Goal: Task Accomplishment & Management: Manage account settings

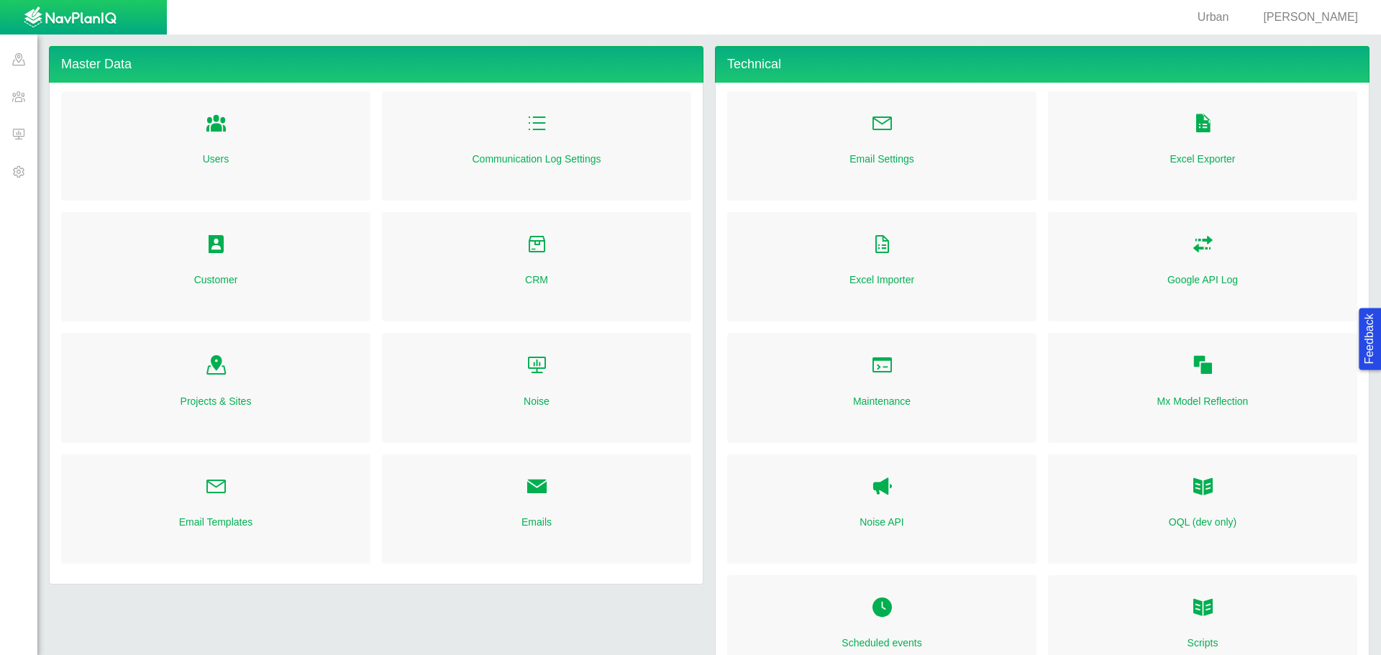
click at [21, 139] on span at bounding box center [18, 133] width 37 height 37
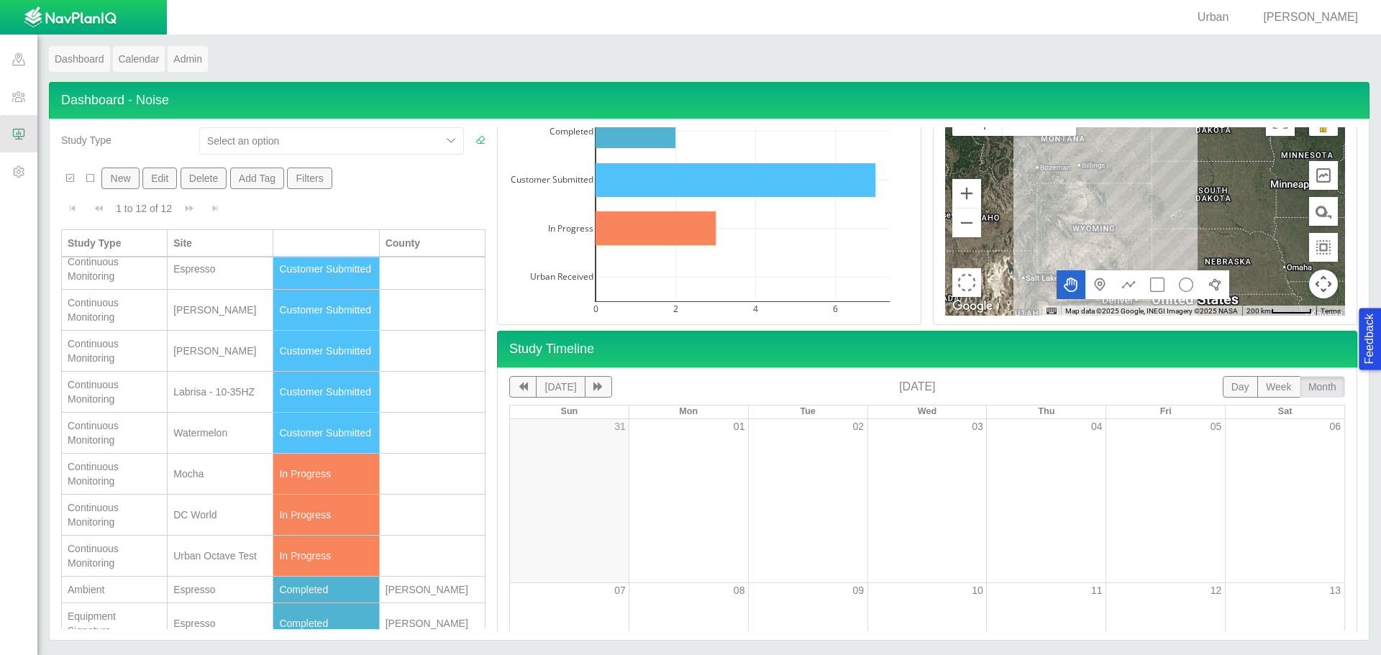
scroll to position [106, 0]
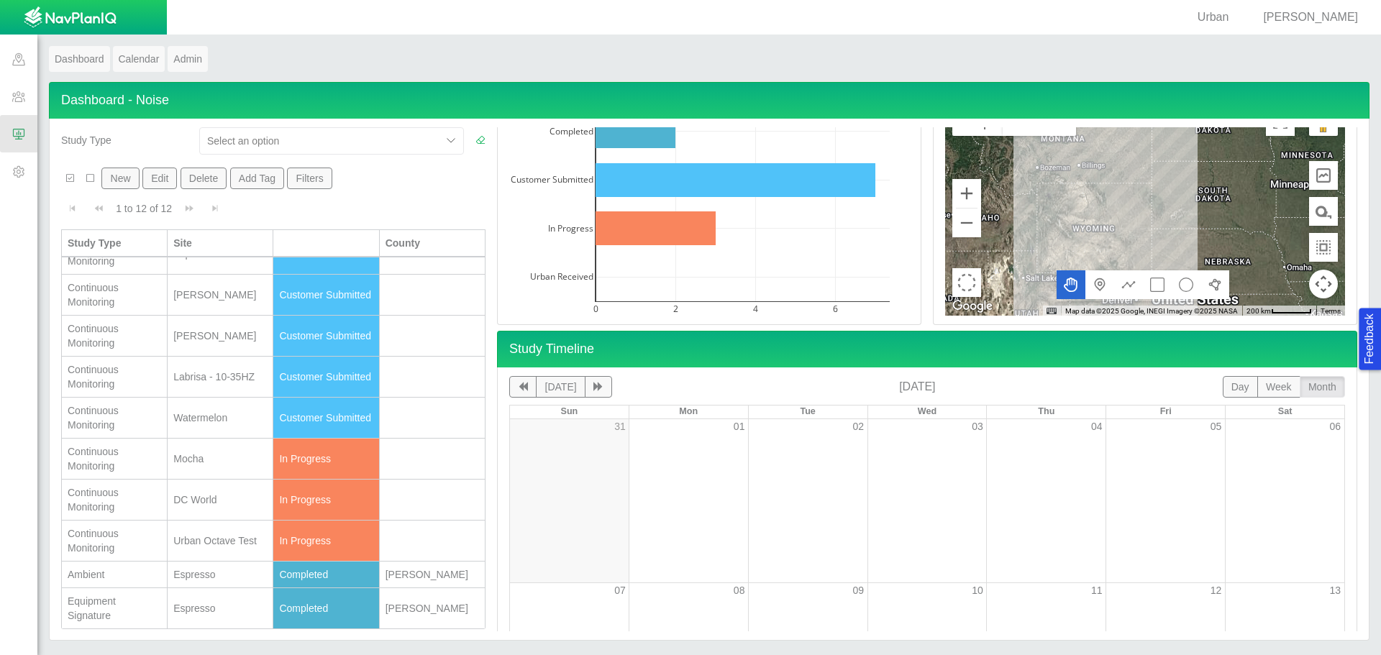
click at [129, 457] on div "Continuous Monitoring" at bounding box center [114, 458] width 93 height 29
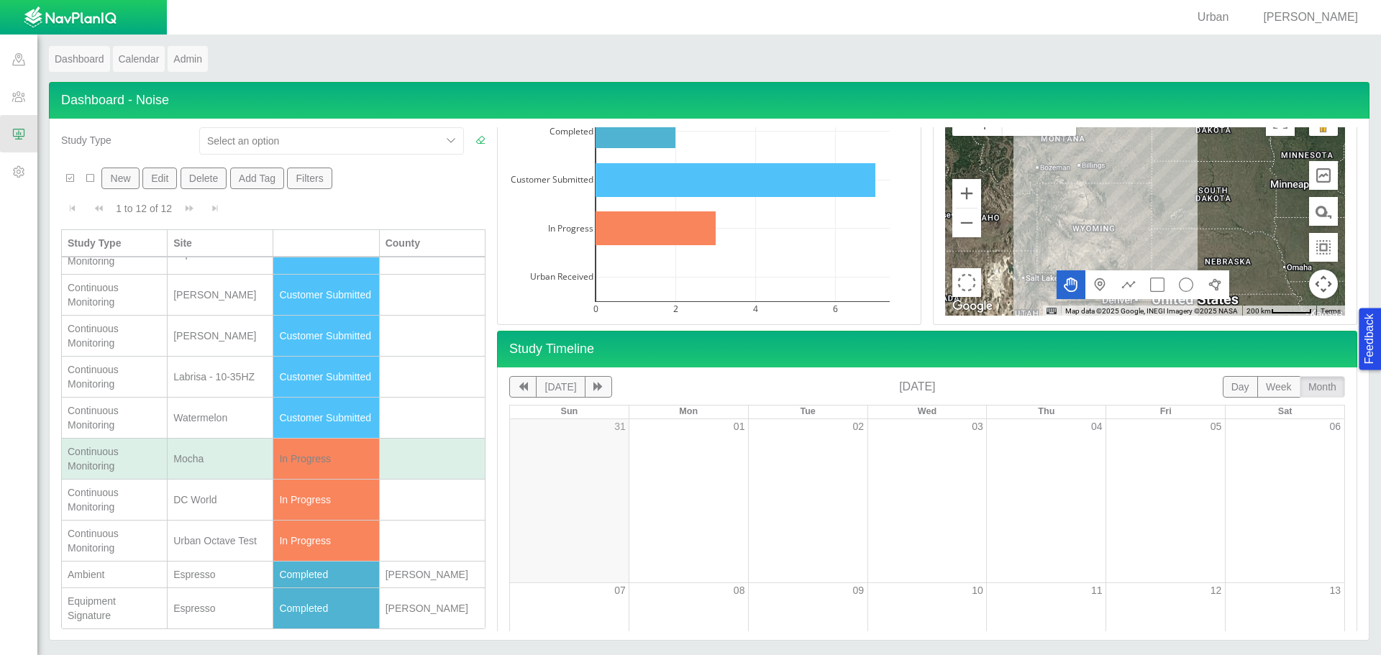
click at [198, 467] on td "Mocha" at bounding box center [221, 459] width 106 height 41
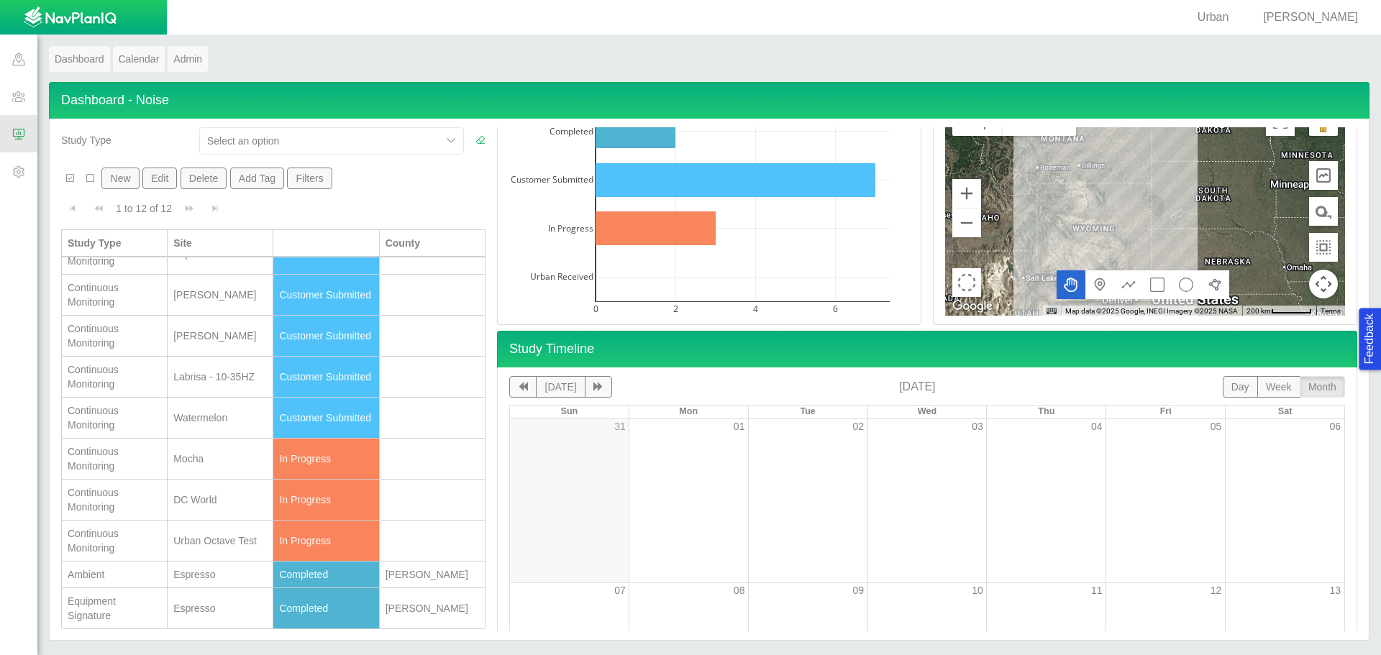
click at [209, 512] on td "DC World" at bounding box center [221, 500] width 106 height 41
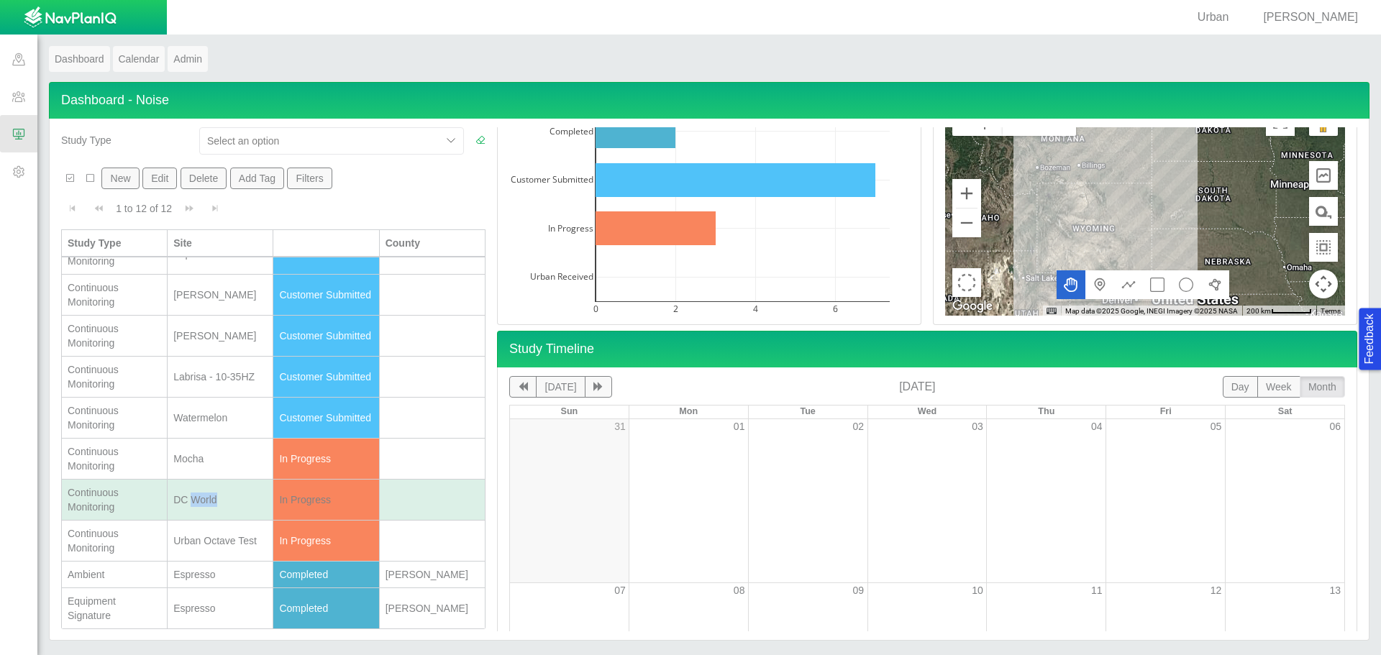
click at [209, 512] on td "DC World" at bounding box center [221, 500] width 106 height 41
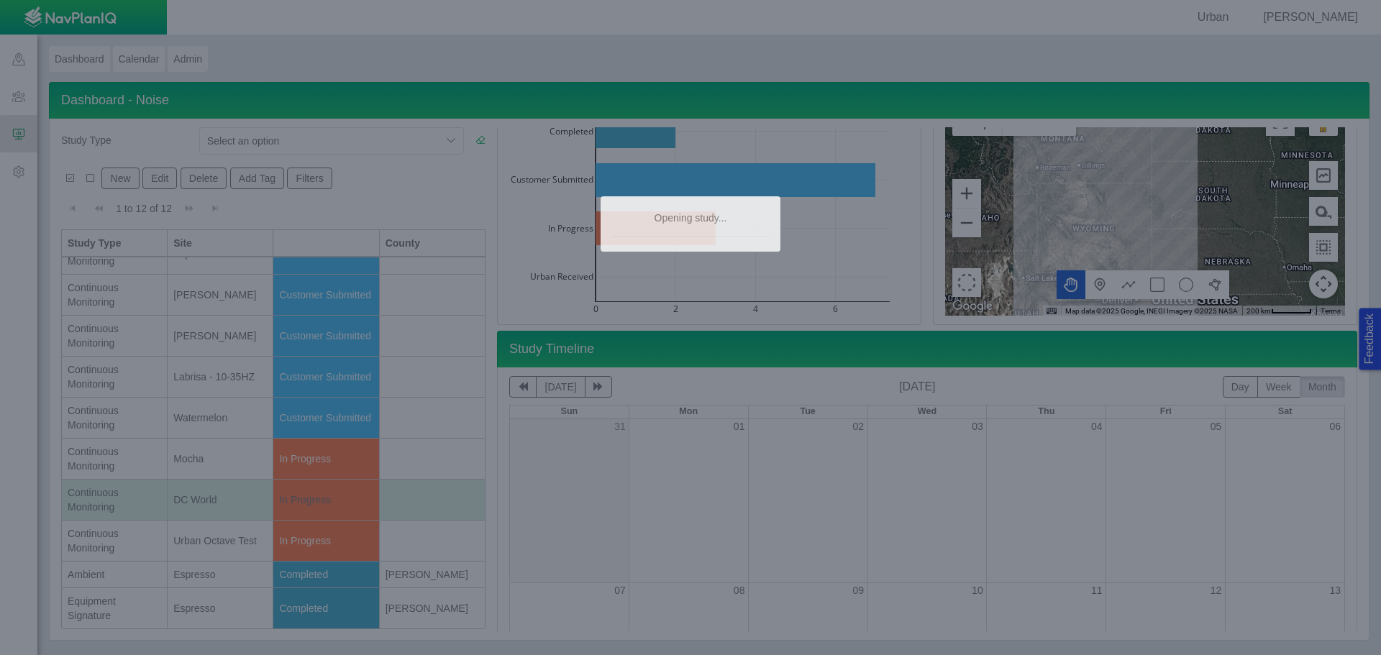
type textarea "x"
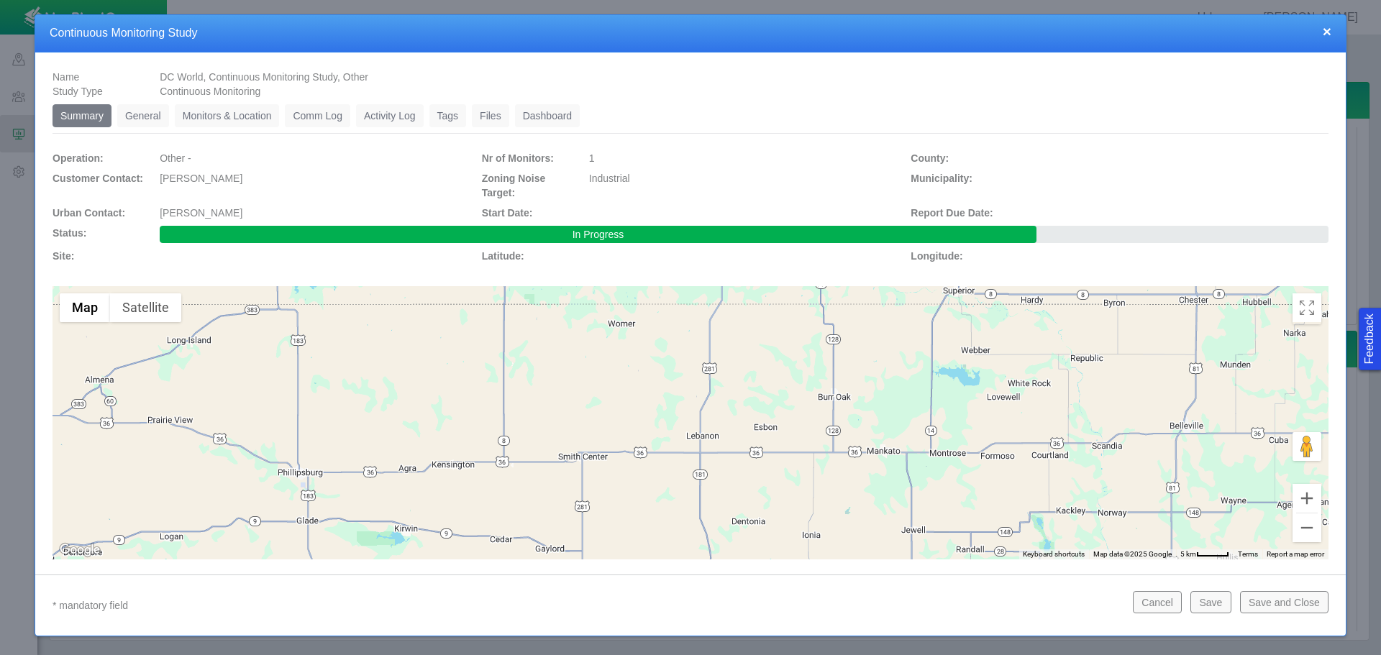
click at [253, 114] on link "Monitors & Location" at bounding box center [227, 115] width 105 height 23
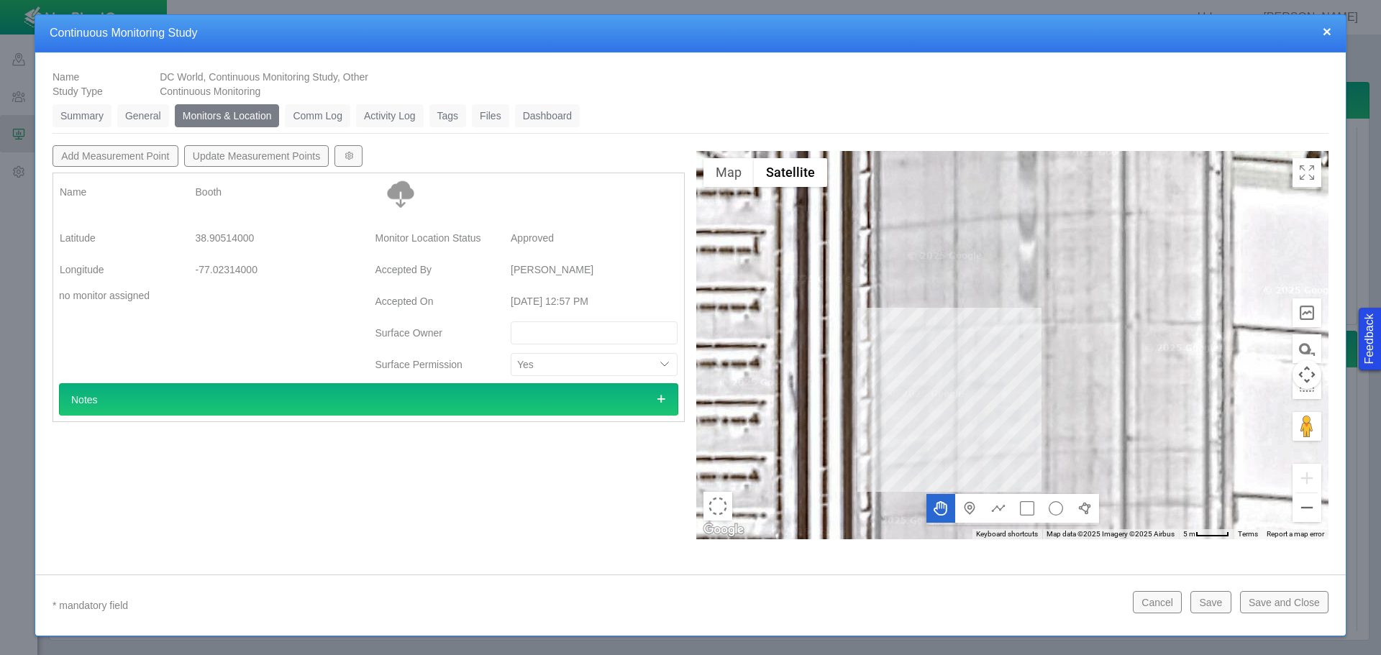
click at [559, 117] on link "Dashboard" at bounding box center [547, 115] width 65 height 23
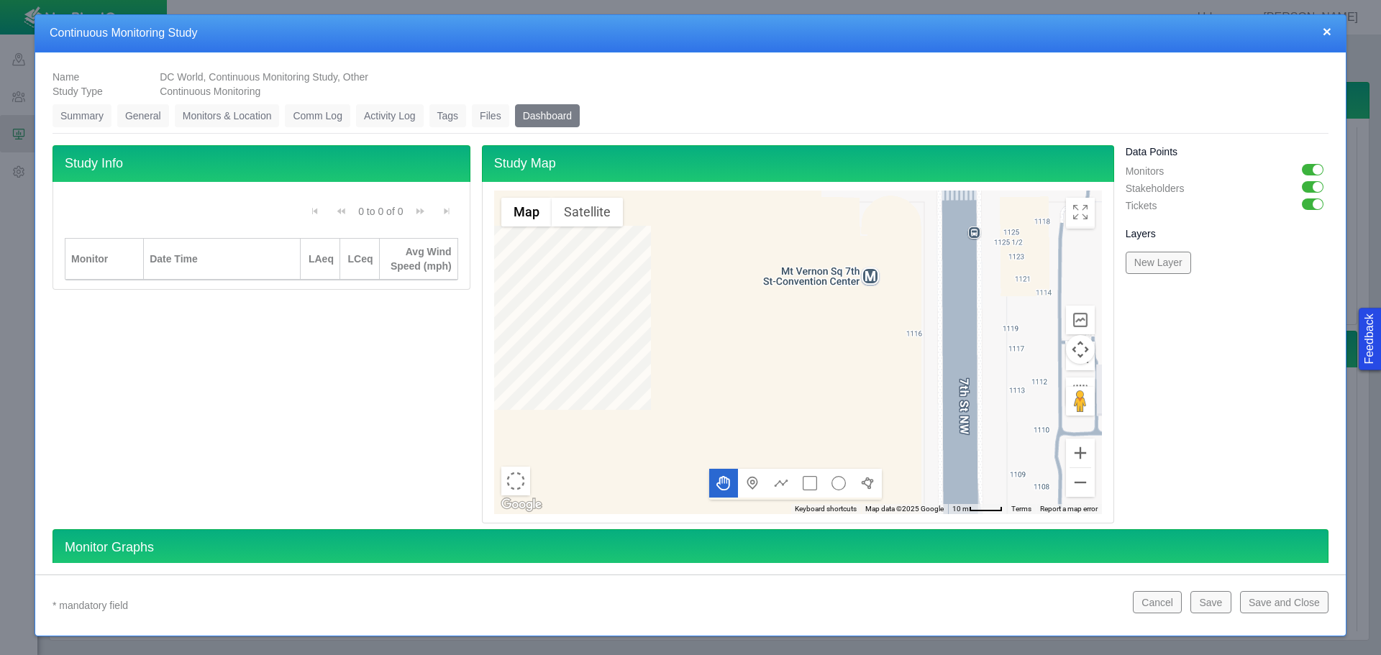
click at [1329, 32] on button "×" at bounding box center [1326, 31] width 9 height 15
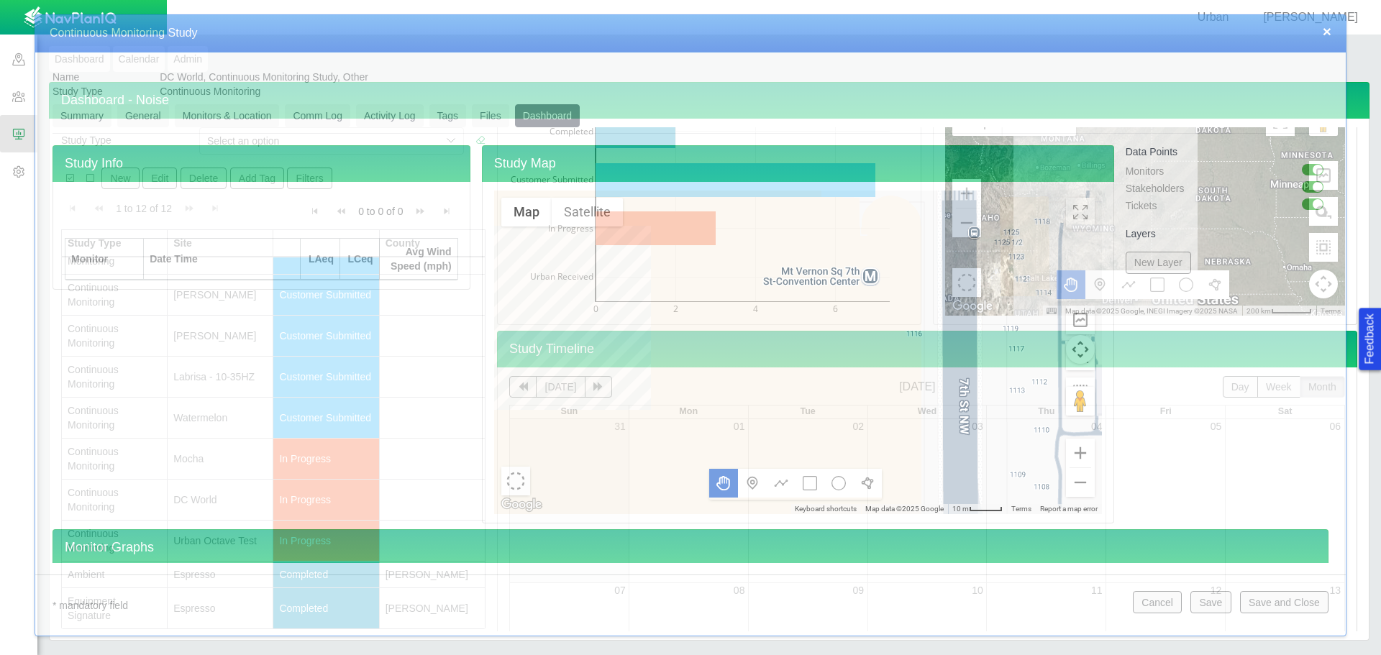
scroll to position [0, 0]
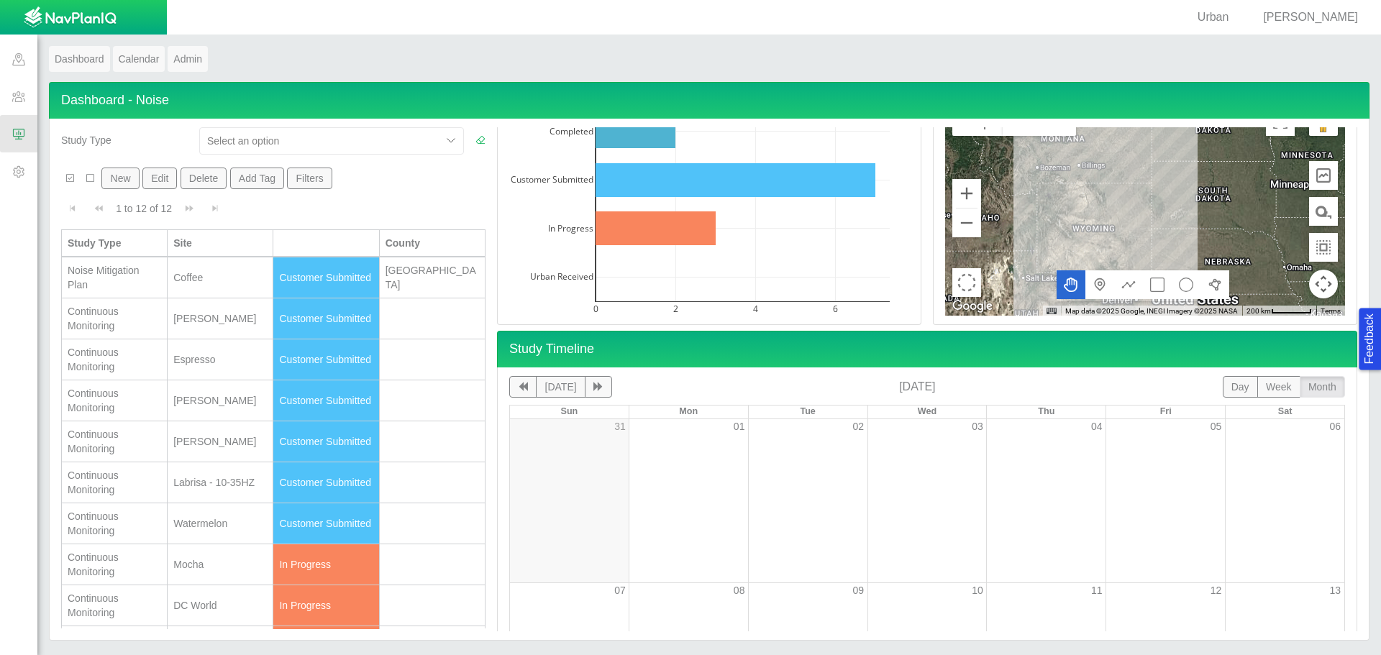
click at [1229, 16] on span "Urban" at bounding box center [1213, 17] width 32 height 12
click at [22, 173] on span at bounding box center [18, 170] width 37 height 37
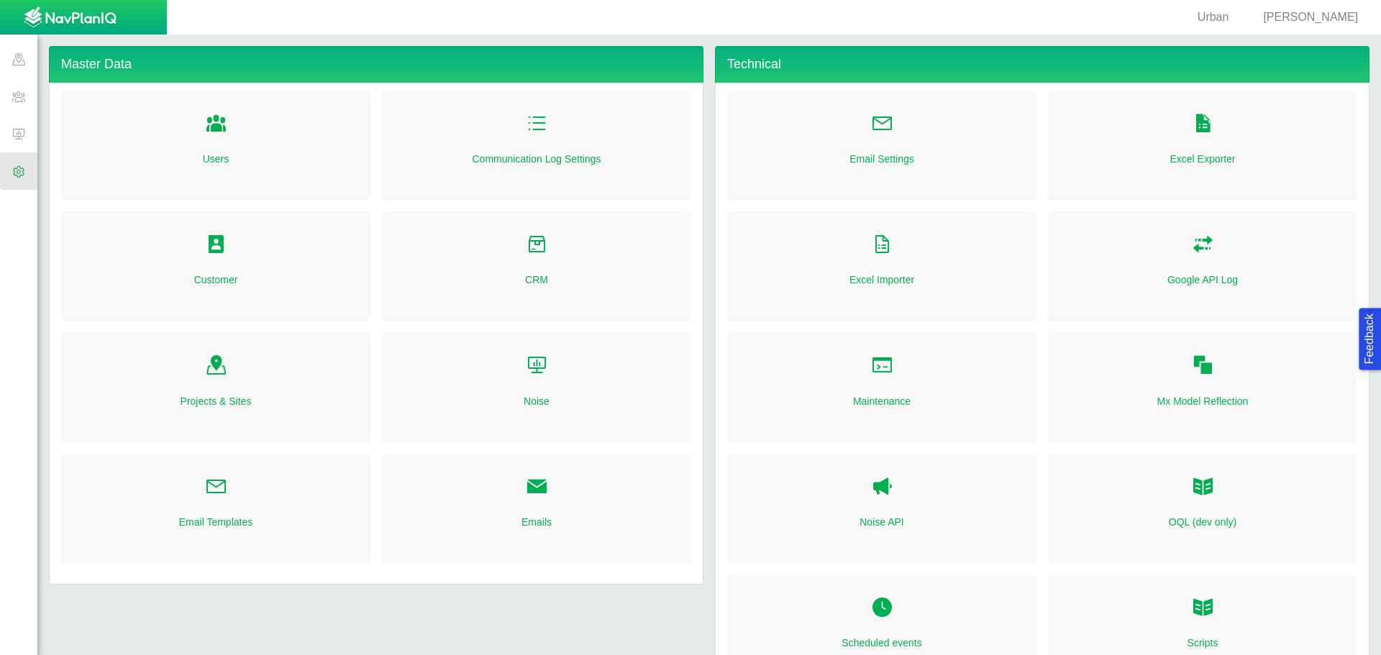
click at [217, 137] on link "Folder Open Icon" at bounding box center [216, 125] width 22 height 32
select select "mxui_widget_SearchInput_5_true"
select select "mxui_widget_SearchInput_6_true"
select select "mxui_widget_SearchInput_5_true"
select select "mxui_widget_SearchInput_6_true"
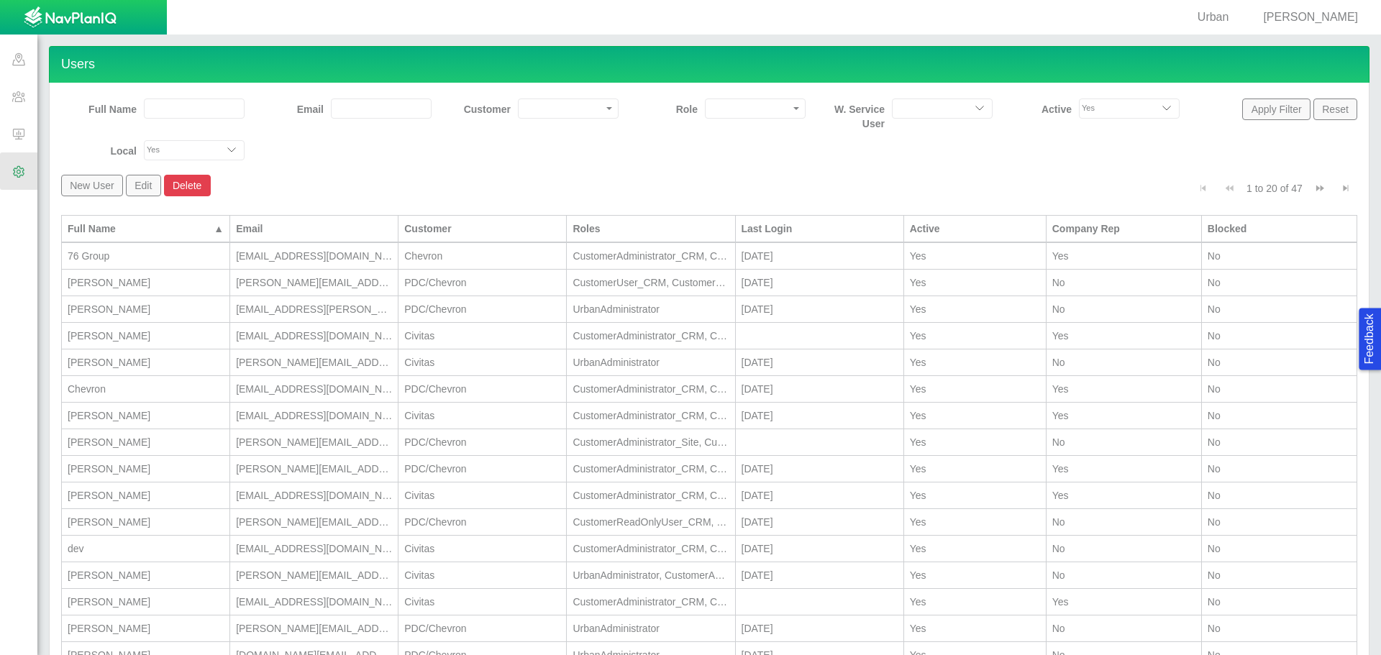
click at [15, 180] on span at bounding box center [18, 170] width 37 height 37
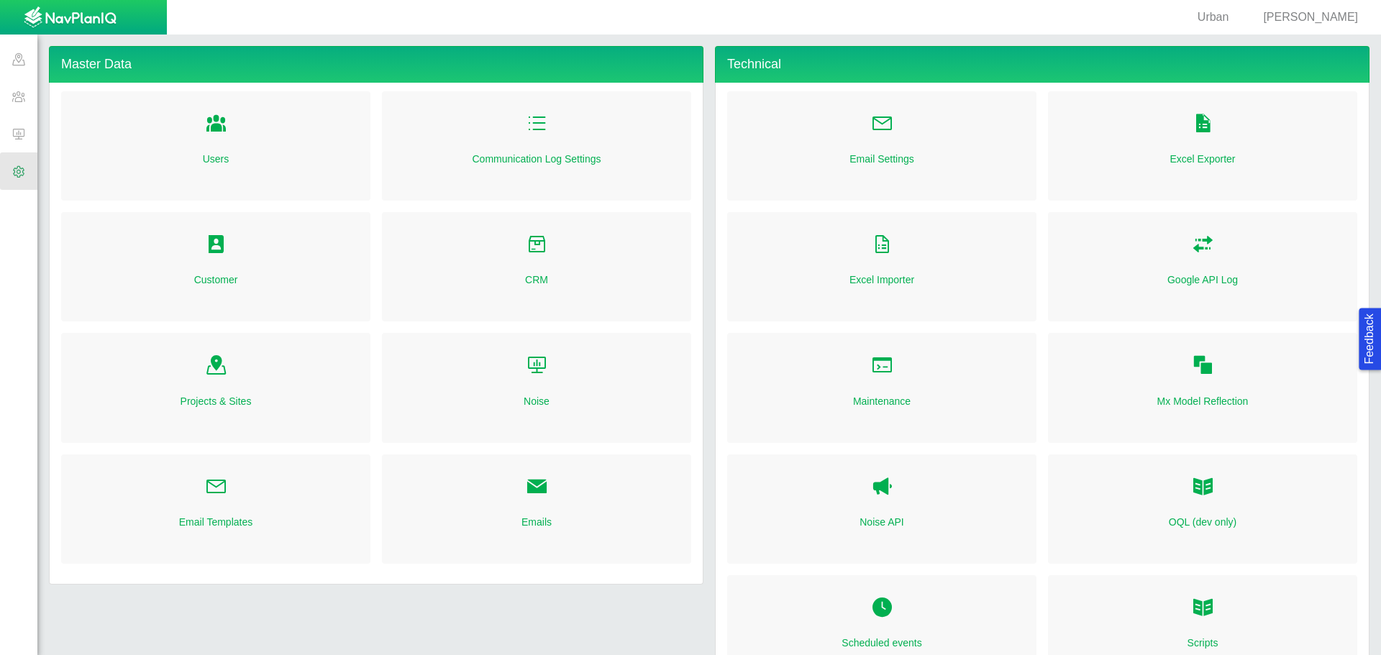
click at [1312, 16] on span "[PERSON_NAME]" at bounding box center [1310, 17] width 95 height 12
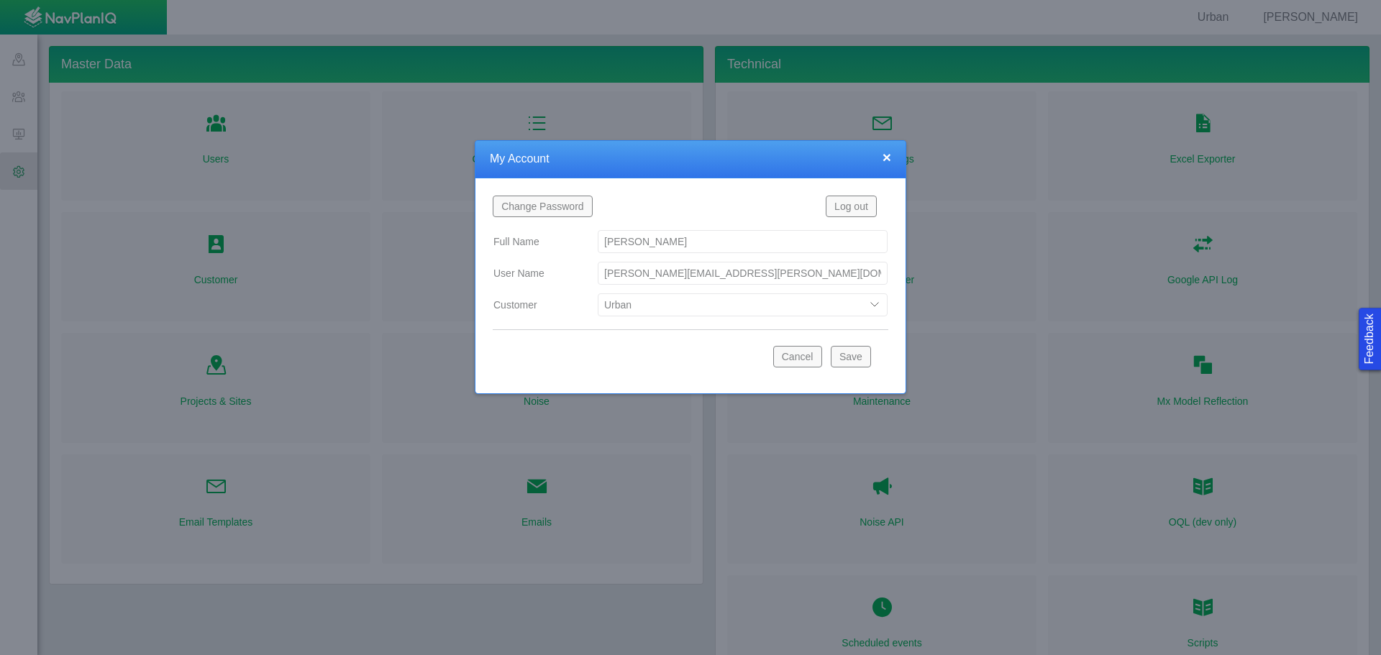
click at [668, 313] on select "Bison Blue Green Solutions Chevron Civitas Koloma Oxy PDC/Chevron Prairie OC Ur…" at bounding box center [743, 304] width 290 height 23
click at [598, 293] on select "Bison Blue Green Solutions Chevron Civitas Koloma Oxy PDC/Chevron Prairie OC Ur…" at bounding box center [743, 304] width 290 height 23
click at [853, 299] on select "Bison Blue Green Solutions Chevron Civitas Koloma Oxy PDC/Chevron Prairie OC Ur…" at bounding box center [743, 304] width 290 height 23
click at [598, 293] on select "Bison Blue Green Solutions Chevron Civitas Koloma Oxy PDC/Chevron Prairie OC Ur…" at bounding box center [743, 304] width 290 height 23
select select "42784196460033095"
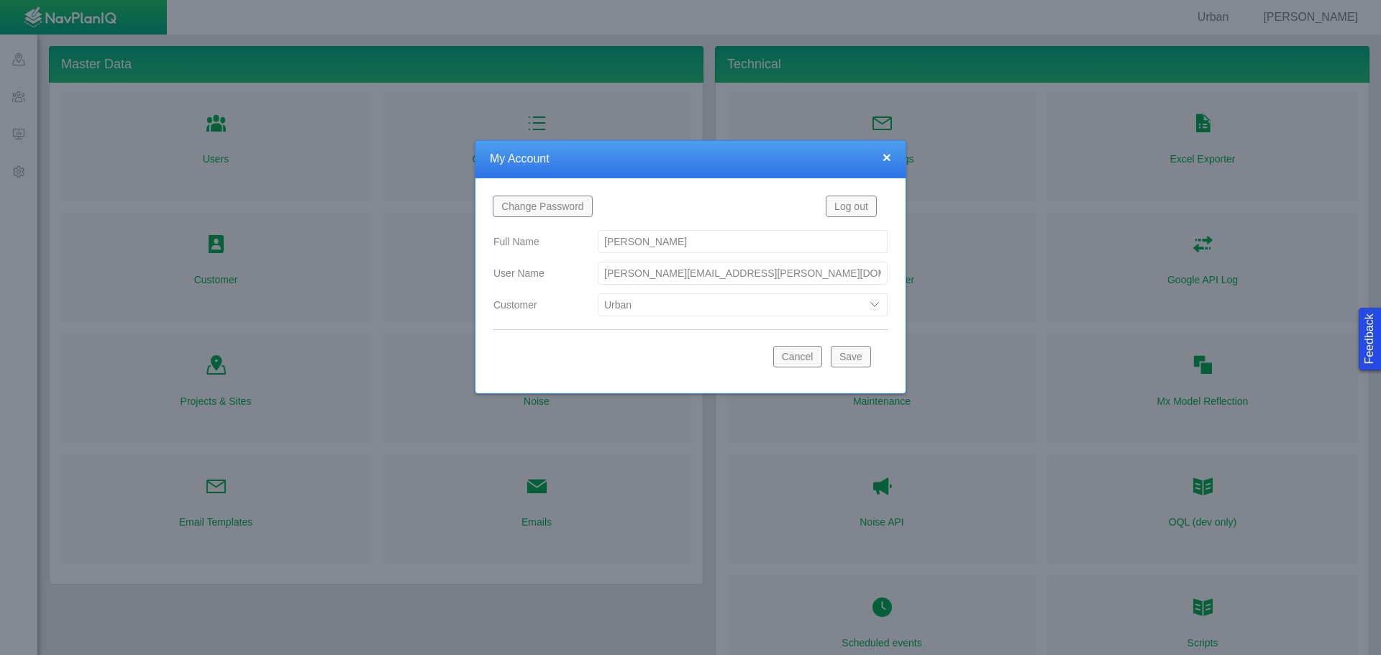
click at [848, 359] on button "Save" at bounding box center [851, 357] width 40 height 22
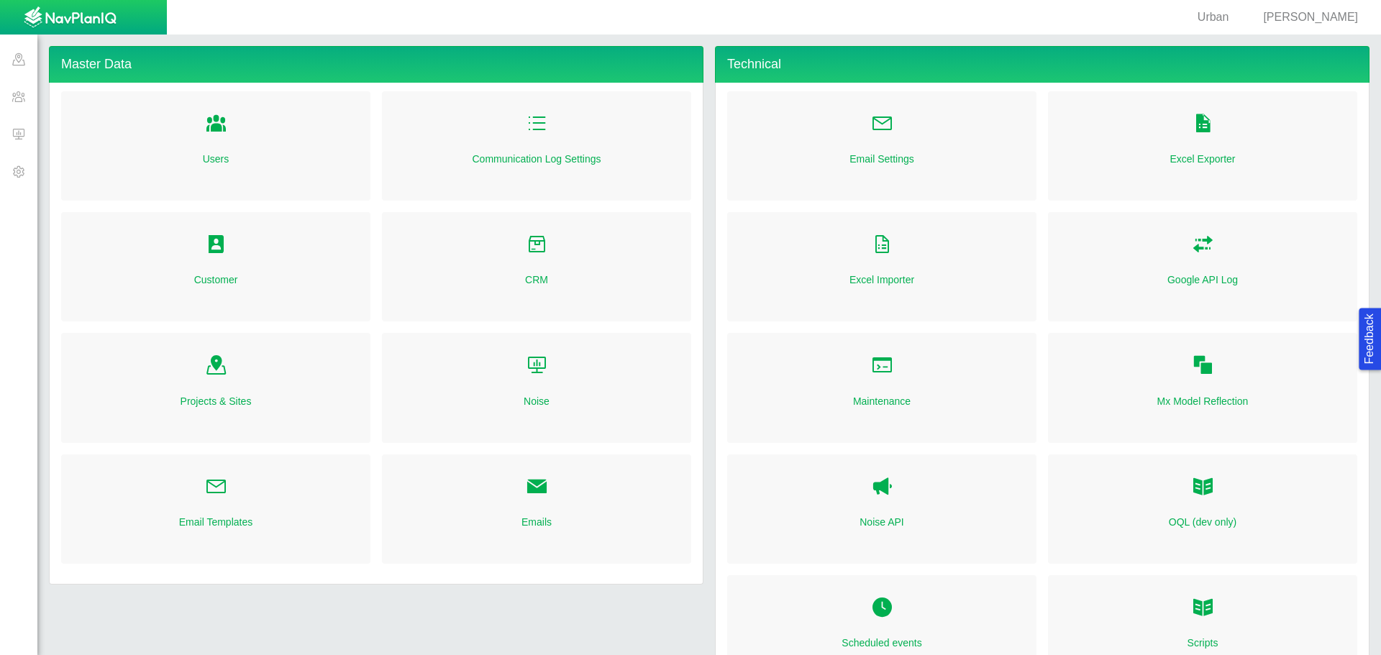
click at [24, 133] on span at bounding box center [18, 133] width 37 height 37
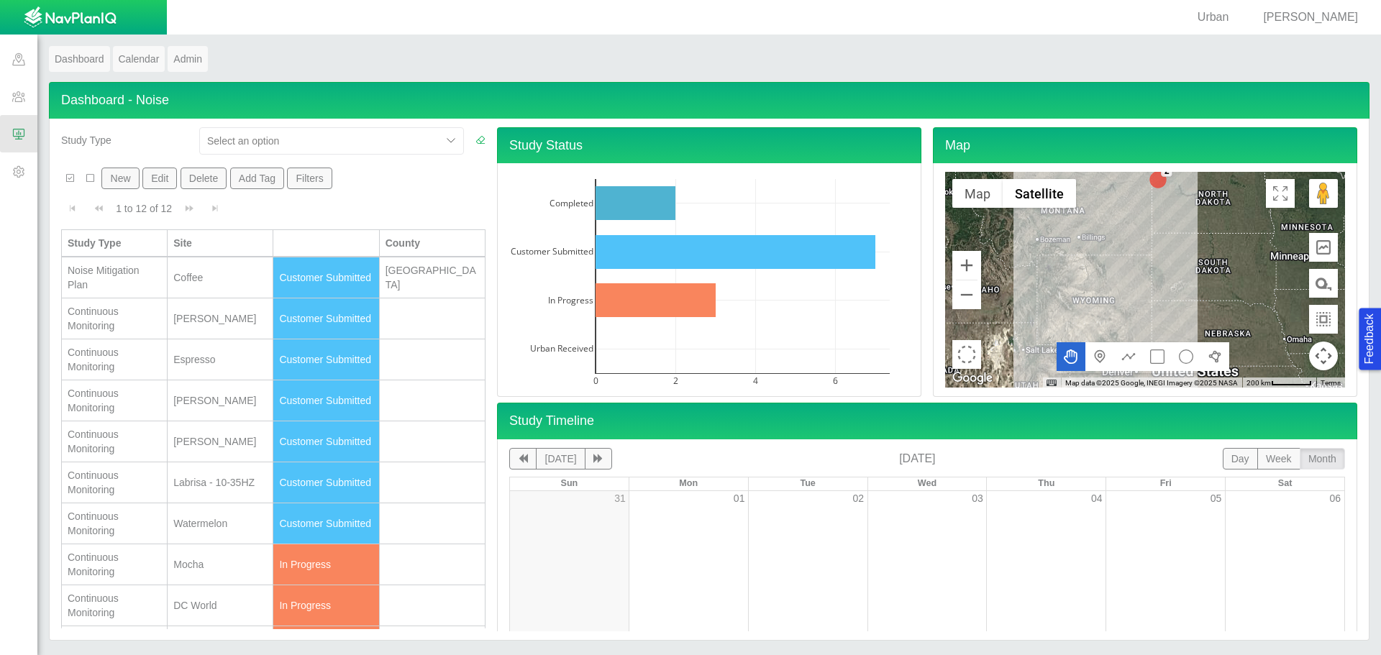
click at [1327, 19] on span "[PERSON_NAME]" at bounding box center [1310, 17] width 95 height 12
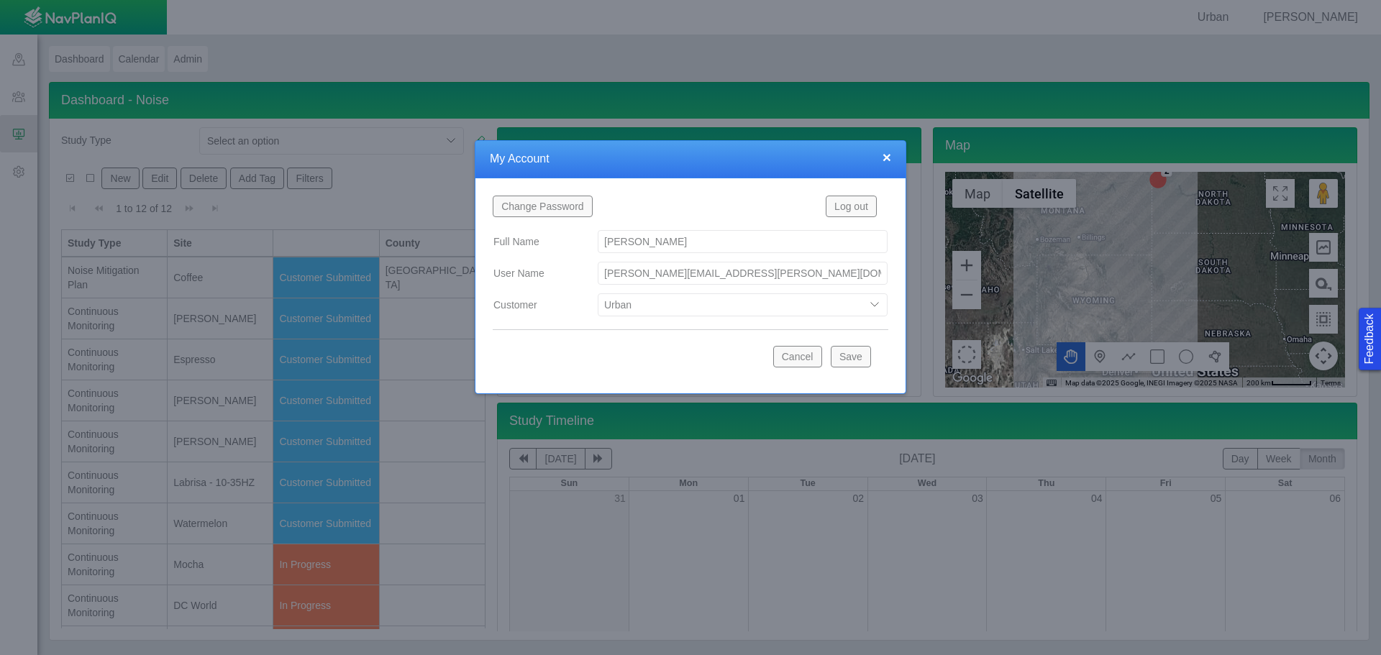
click at [731, 313] on select "Bison Blue Green Solutions Chevron Civitas Koloma Oxy PDC/Chevron Prairie OC Ur…" at bounding box center [743, 304] width 290 height 23
click at [598, 293] on select "Bison Blue Green Solutions Chevron Civitas Koloma Oxy PDC/Chevron Prairie OC Ur…" at bounding box center [743, 304] width 290 height 23
select select "42784196460046054"
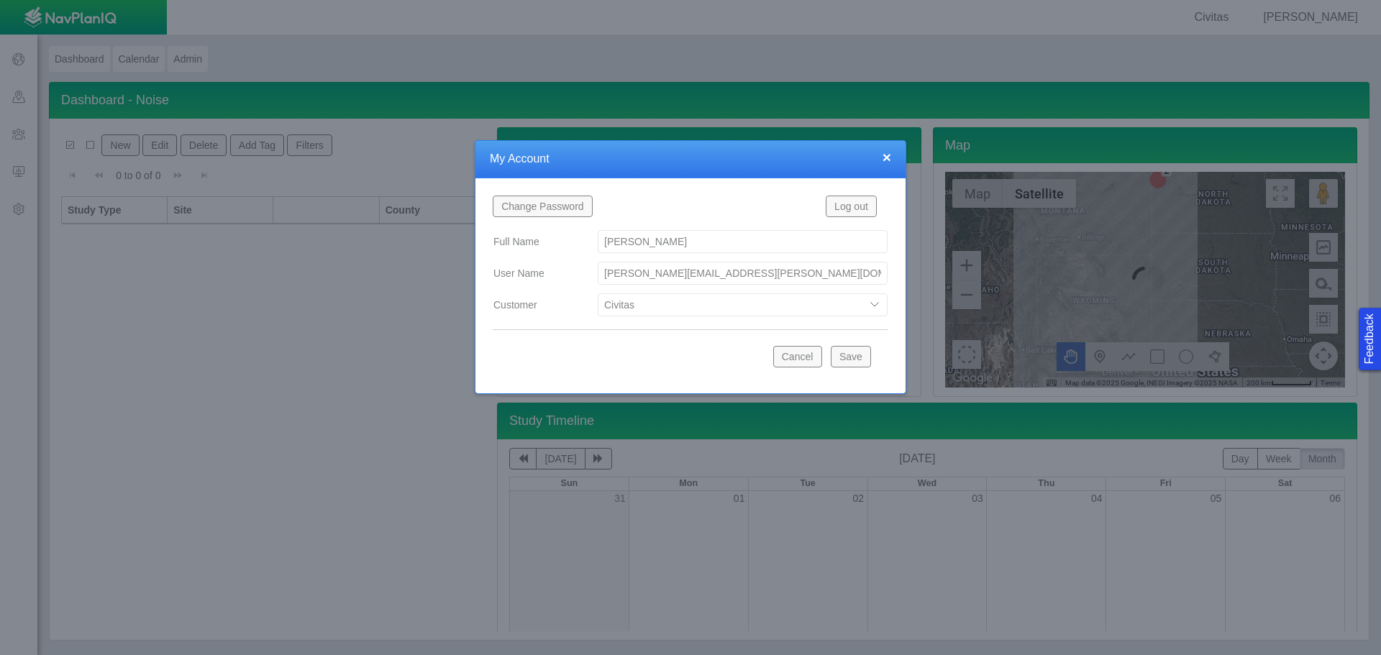
click at [883, 159] on button "×" at bounding box center [886, 157] width 9 height 15
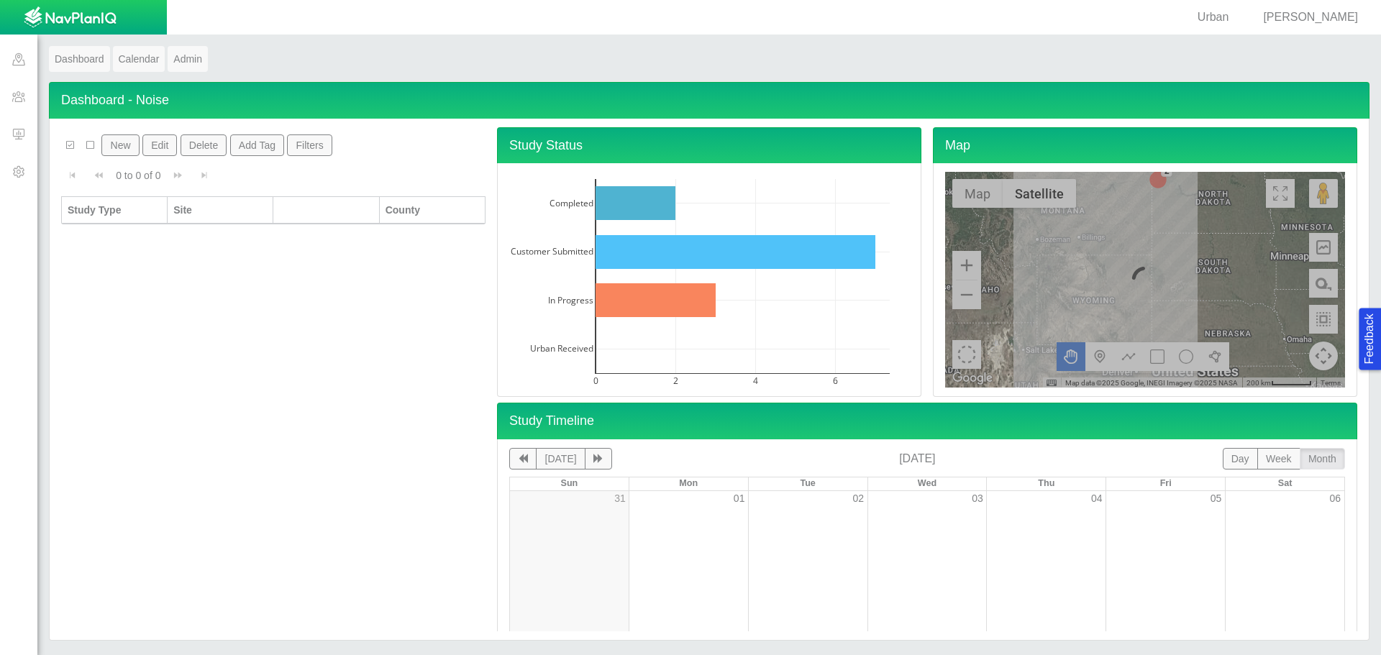
click at [19, 137] on span at bounding box center [18, 133] width 37 height 37
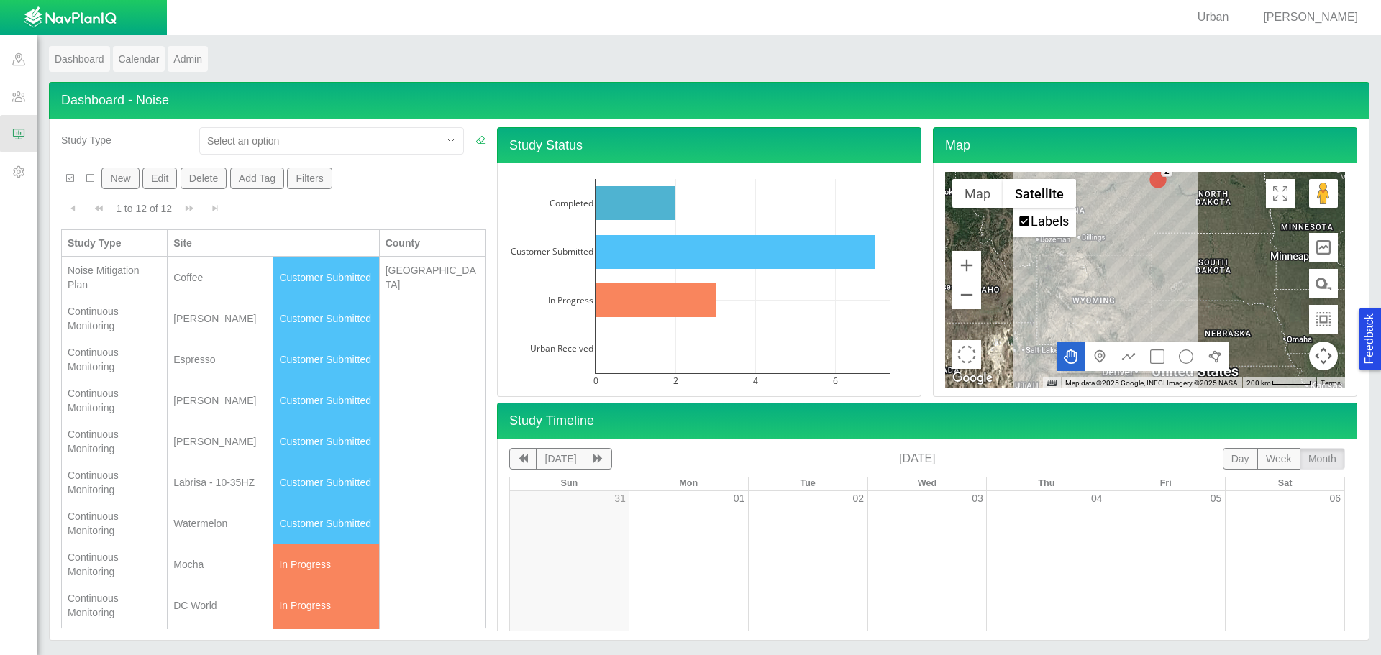
click at [1229, 19] on span "Urban" at bounding box center [1213, 17] width 32 height 12
click at [1317, 19] on span "[PERSON_NAME]" at bounding box center [1310, 17] width 95 height 12
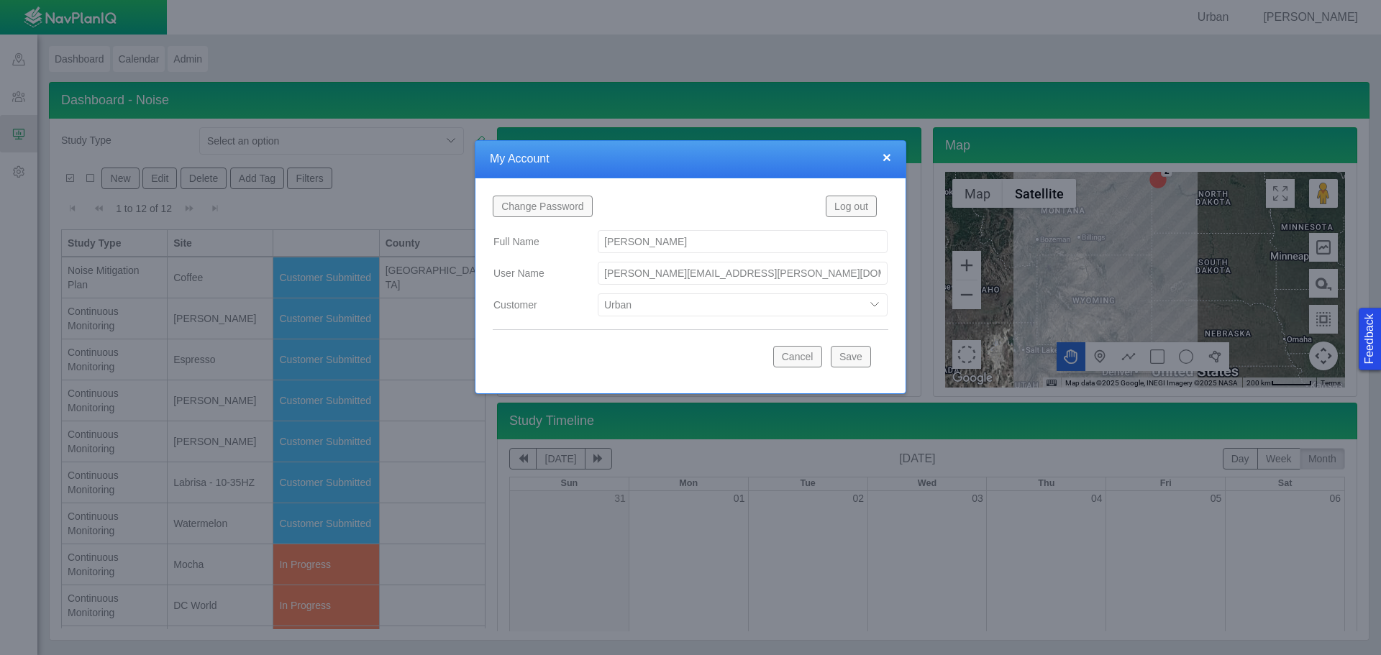
click at [694, 309] on select "Bison Blue Green Solutions Chevron Civitas Koloma Oxy PDC/Chevron Prairie OC Ur…" at bounding box center [743, 304] width 290 height 23
click at [598, 293] on select "Bison Blue Green Solutions Chevron Civitas Koloma Oxy PDC/Chevron Prairie OC Ur…" at bounding box center [743, 304] width 290 height 23
select select "42784196460046054"
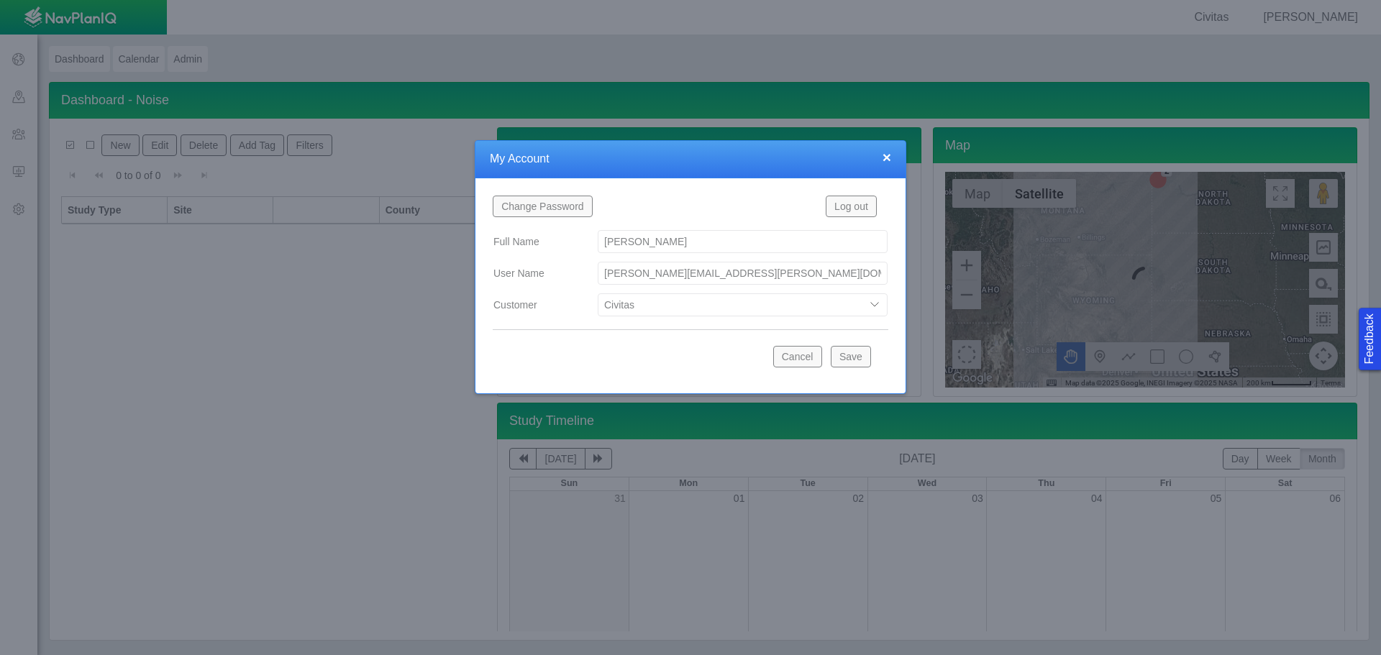
click at [857, 355] on button "Save" at bounding box center [851, 357] width 40 height 22
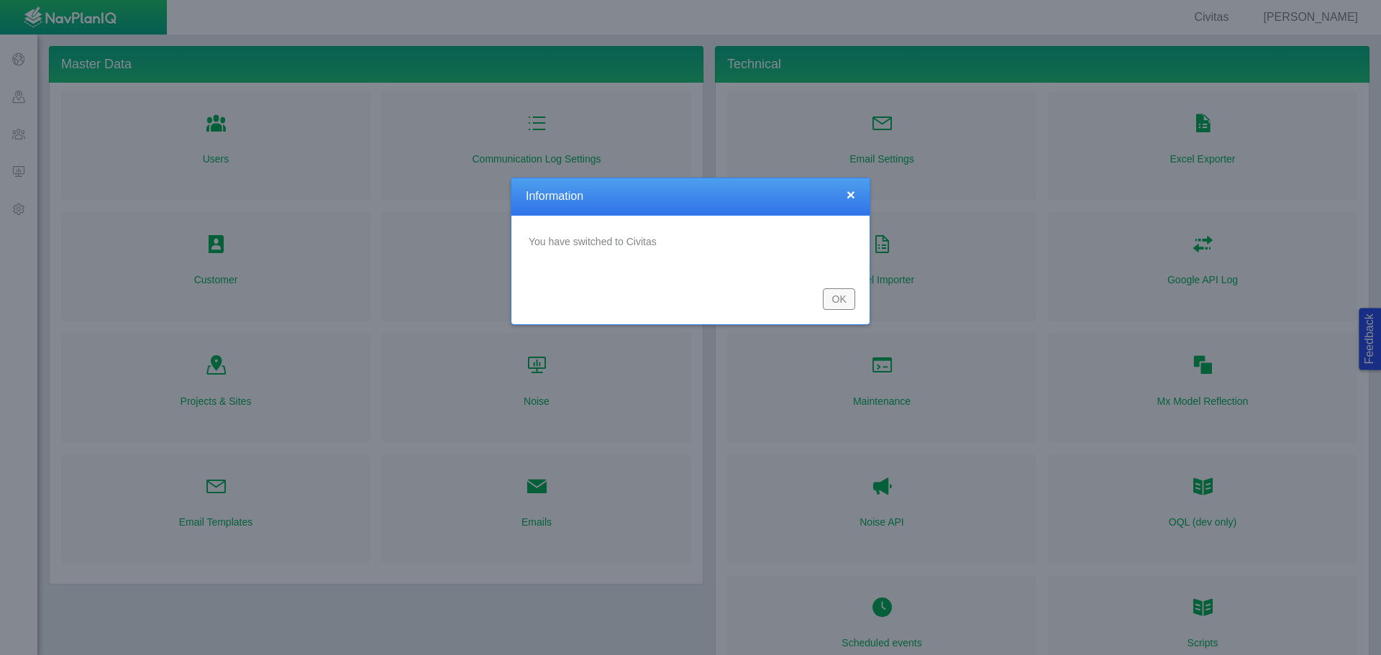
click at [833, 307] on button "OK" at bounding box center [839, 299] width 32 height 22
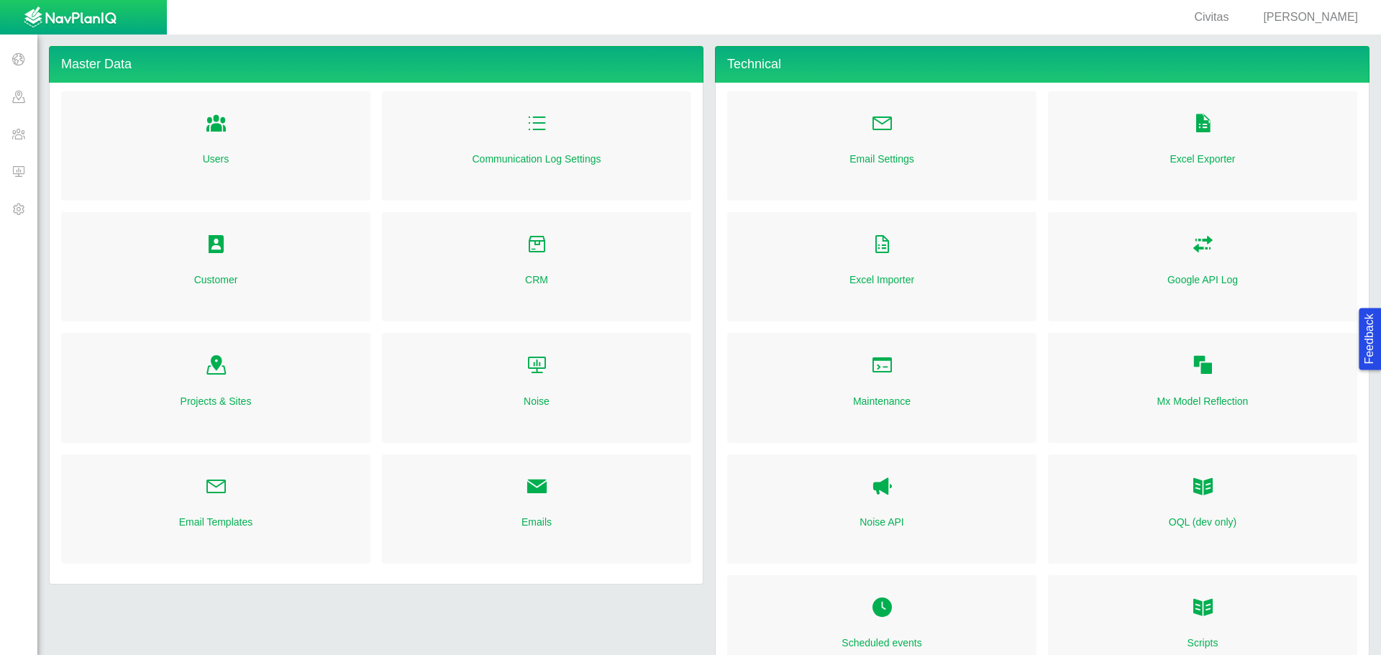
click at [25, 182] on span at bounding box center [18, 170] width 37 height 37
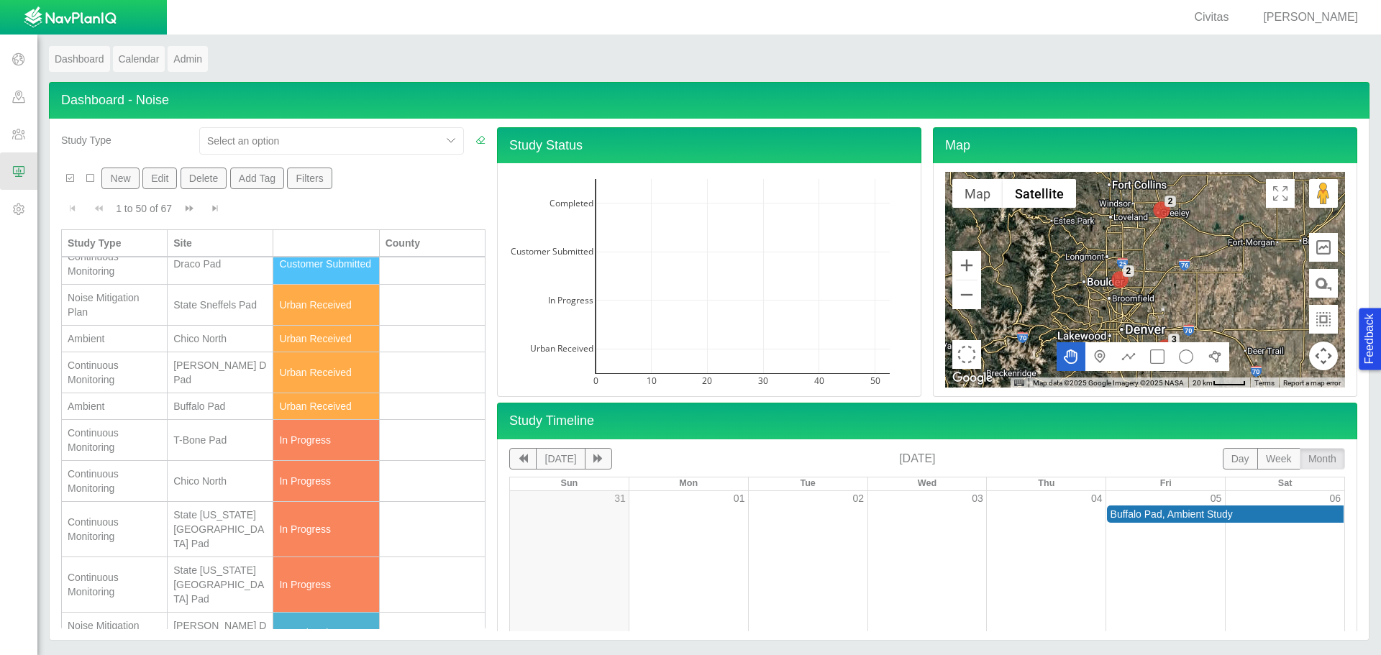
scroll to position [360, 0]
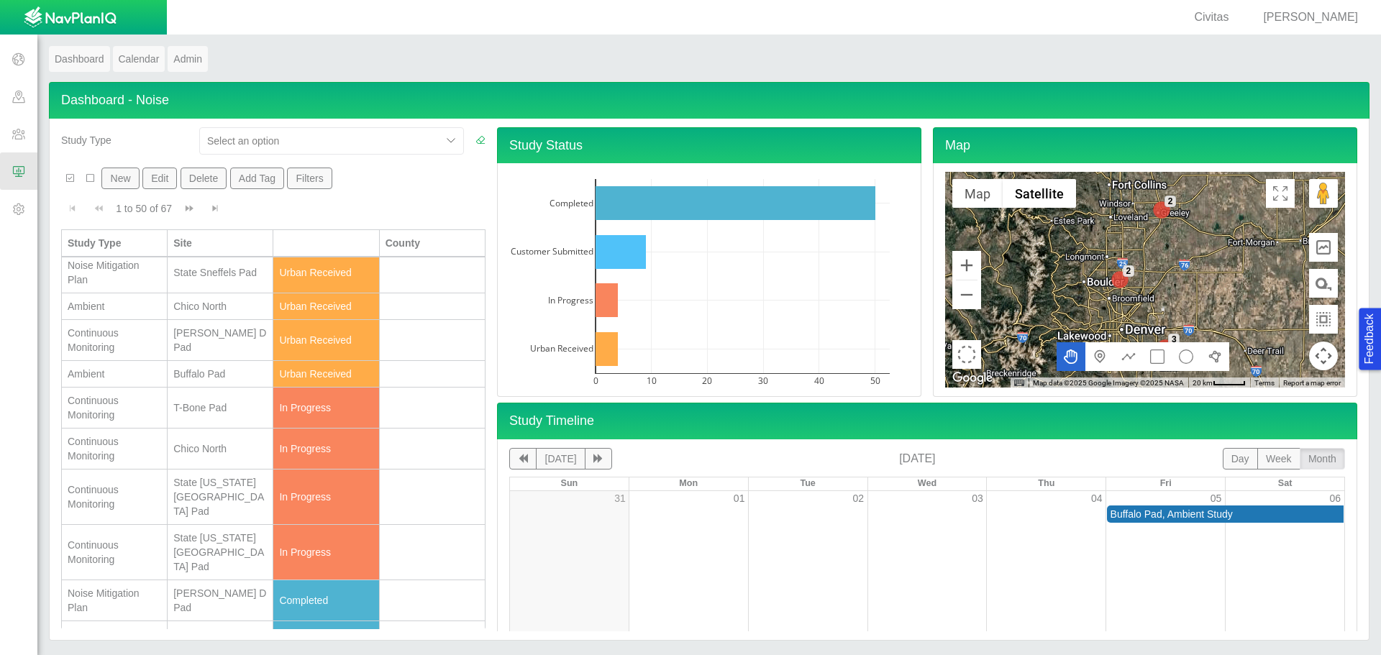
click at [125, 420] on div "Continuous Monitoring" at bounding box center [114, 407] width 93 height 29
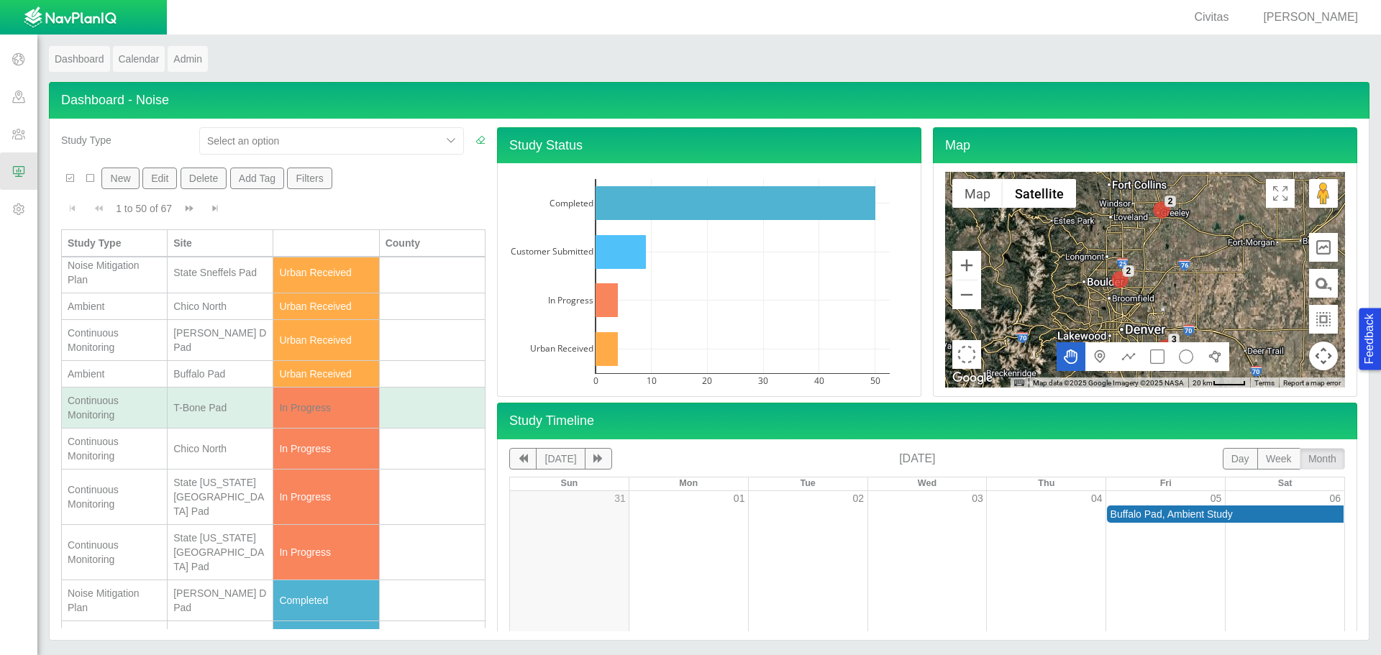
click at [303, 415] on div "In Progress" at bounding box center [325, 408] width 93 height 14
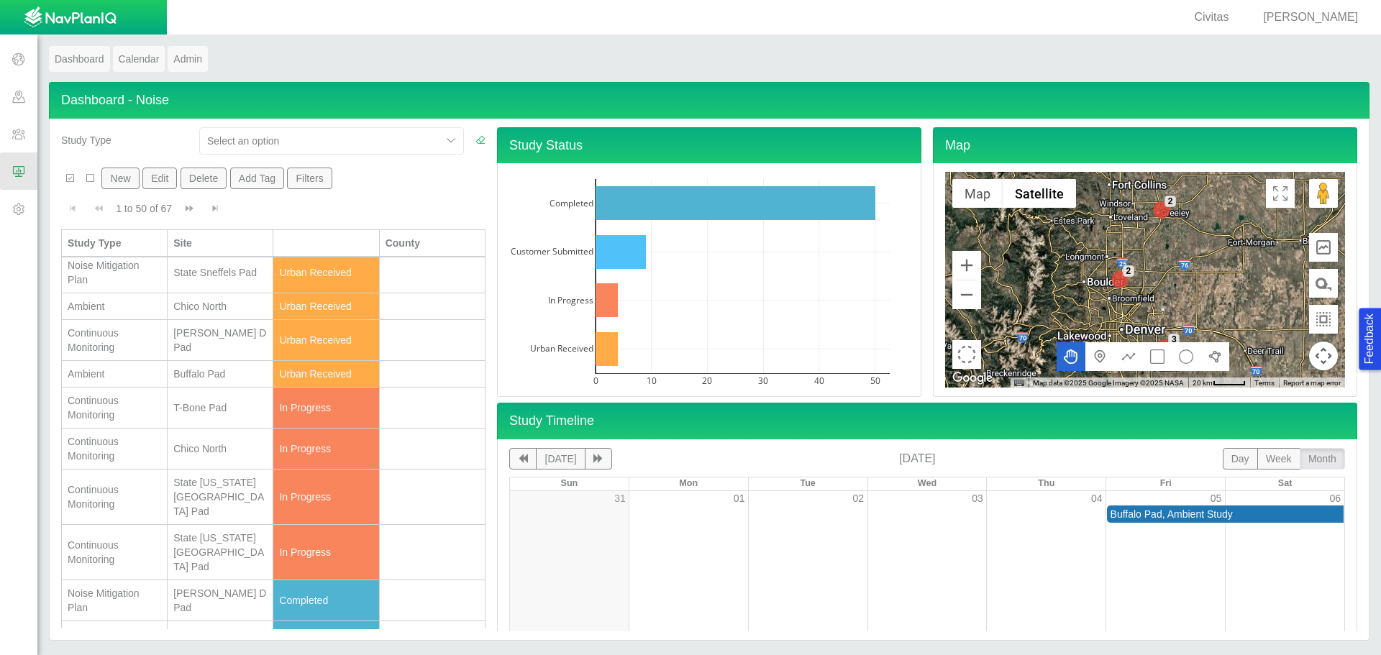
click at [249, 415] on div "T-Bone Pad" at bounding box center [219, 408] width 93 height 14
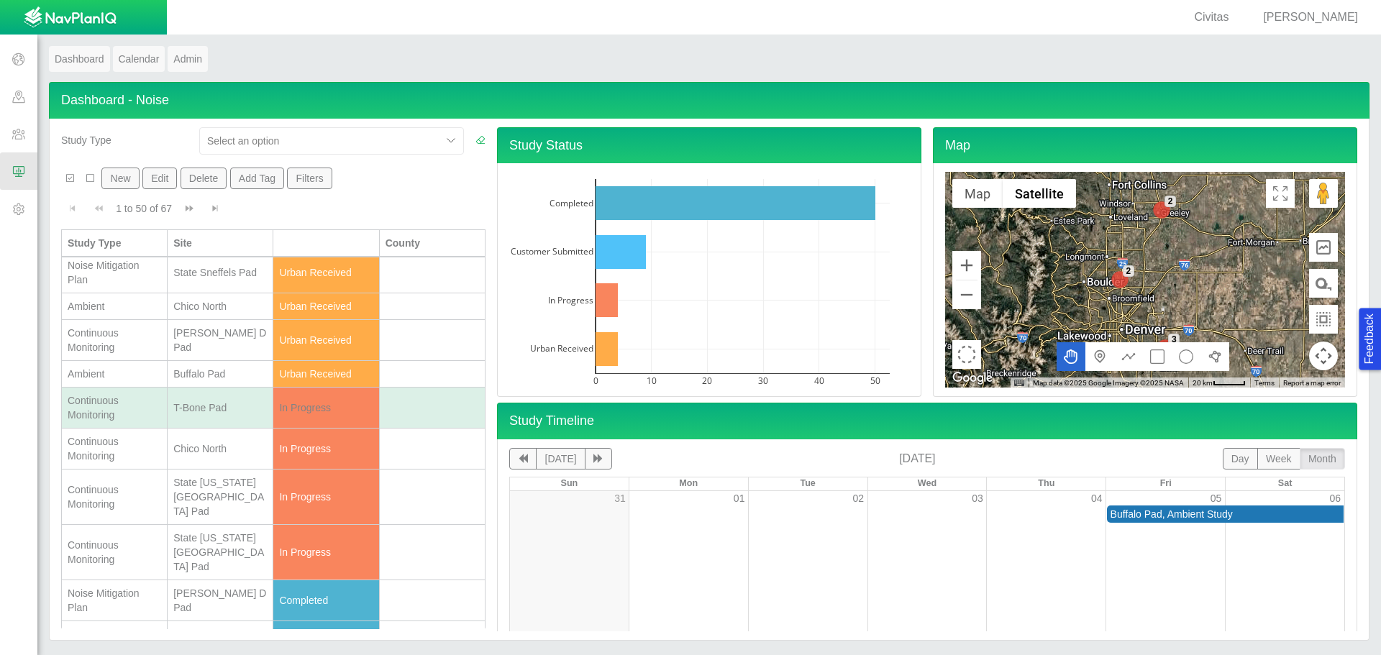
click at [249, 415] on div "T-Bone Pad" at bounding box center [219, 408] width 93 height 14
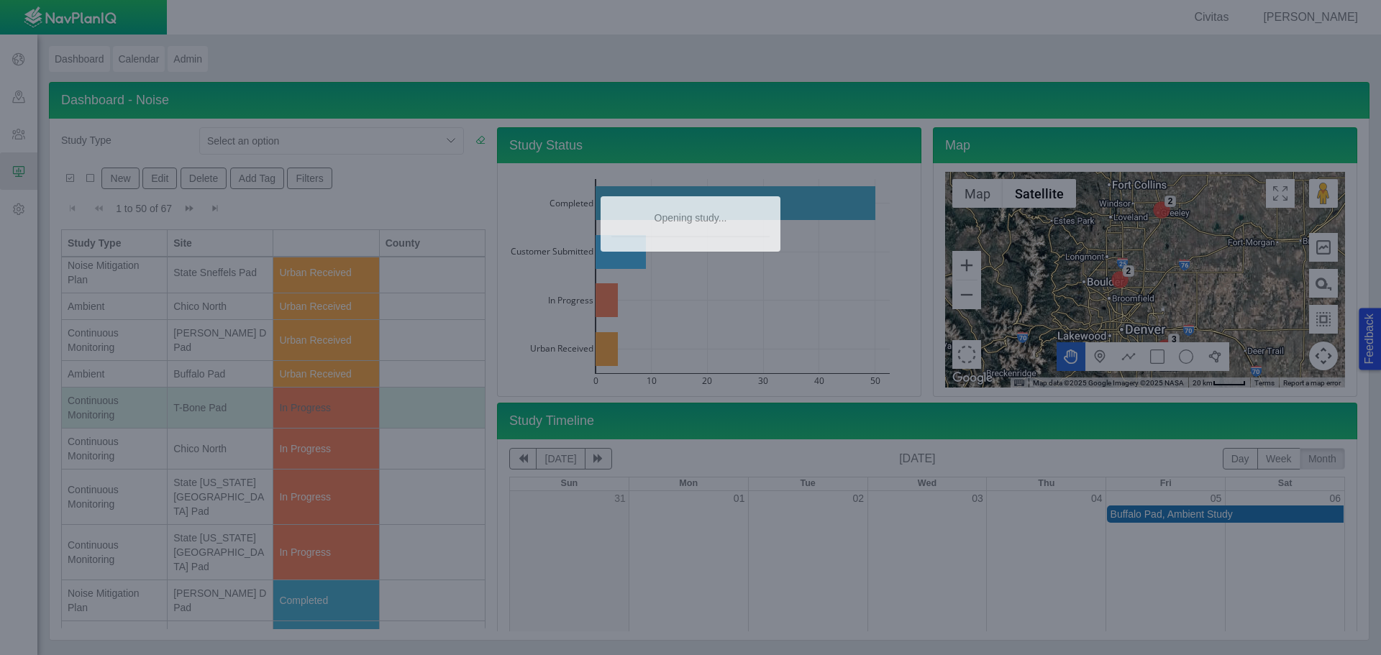
click at [244, 319] on div at bounding box center [690, 327] width 1381 height 655
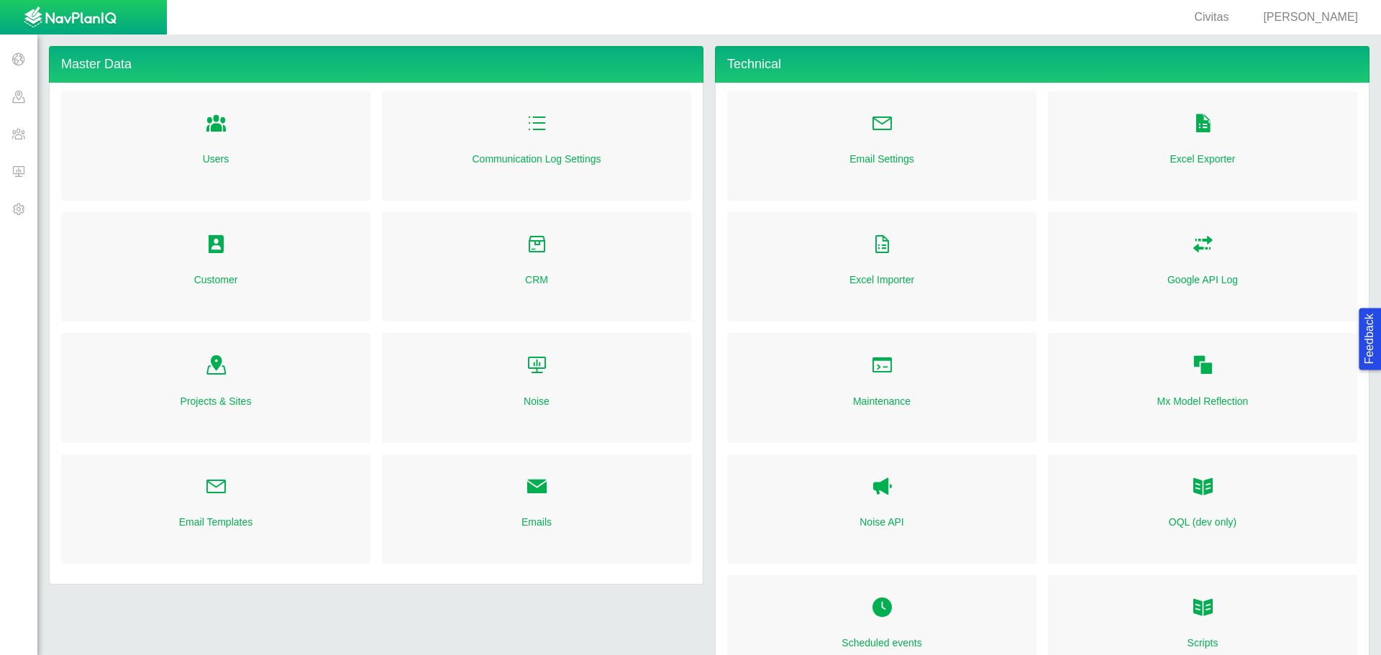
click at [16, 168] on span at bounding box center [18, 170] width 37 height 37
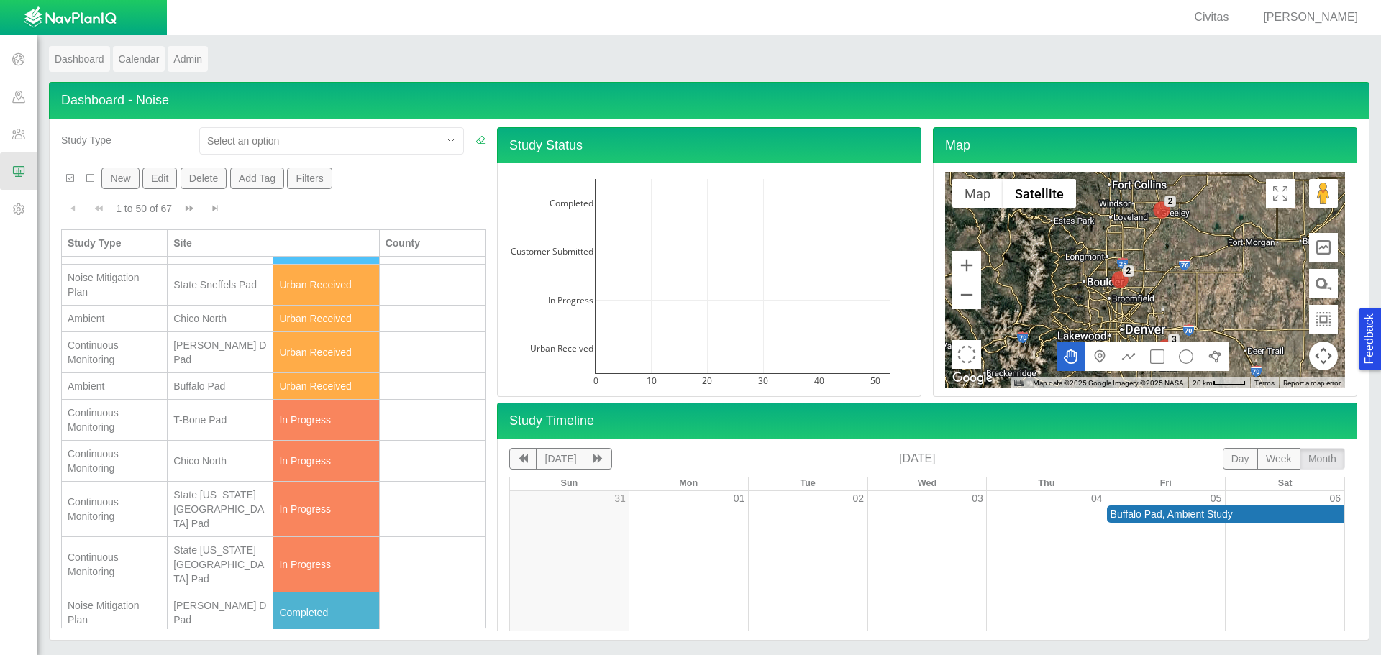
scroll to position [360, 0]
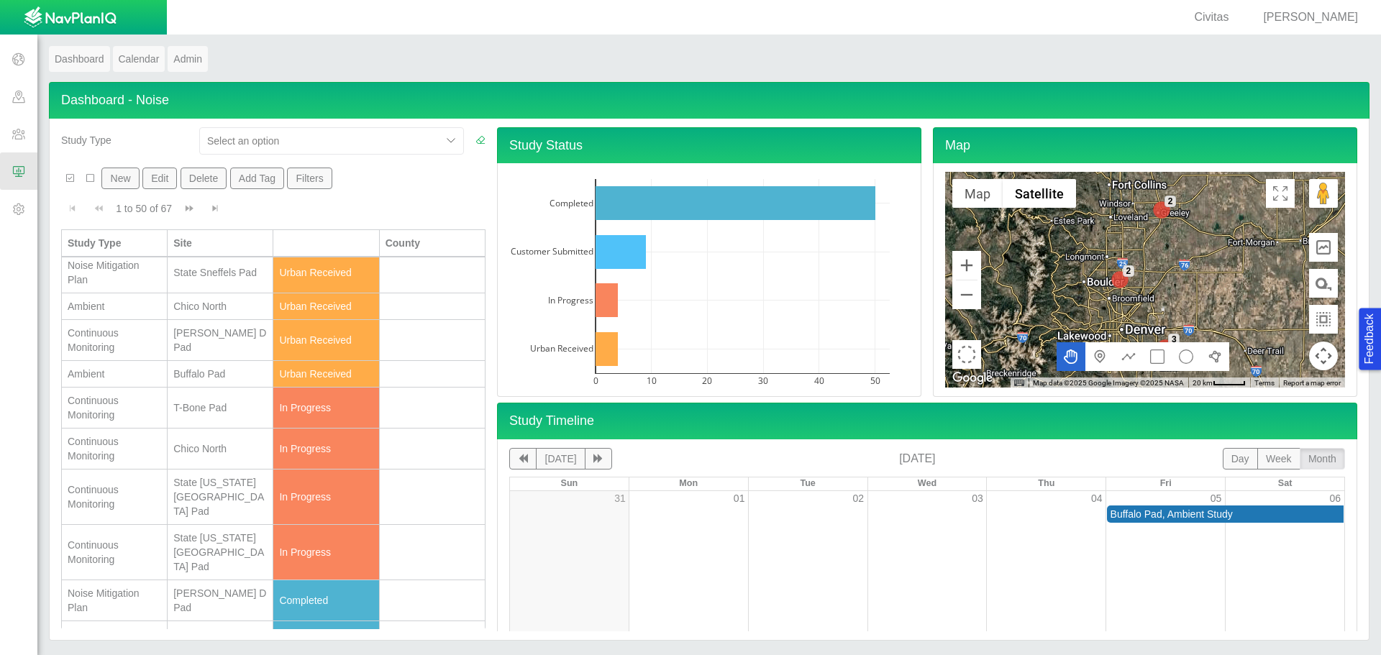
click at [114, 457] on div "Continuous Monitoring" at bounding box center [114, 448] width 93 height 29
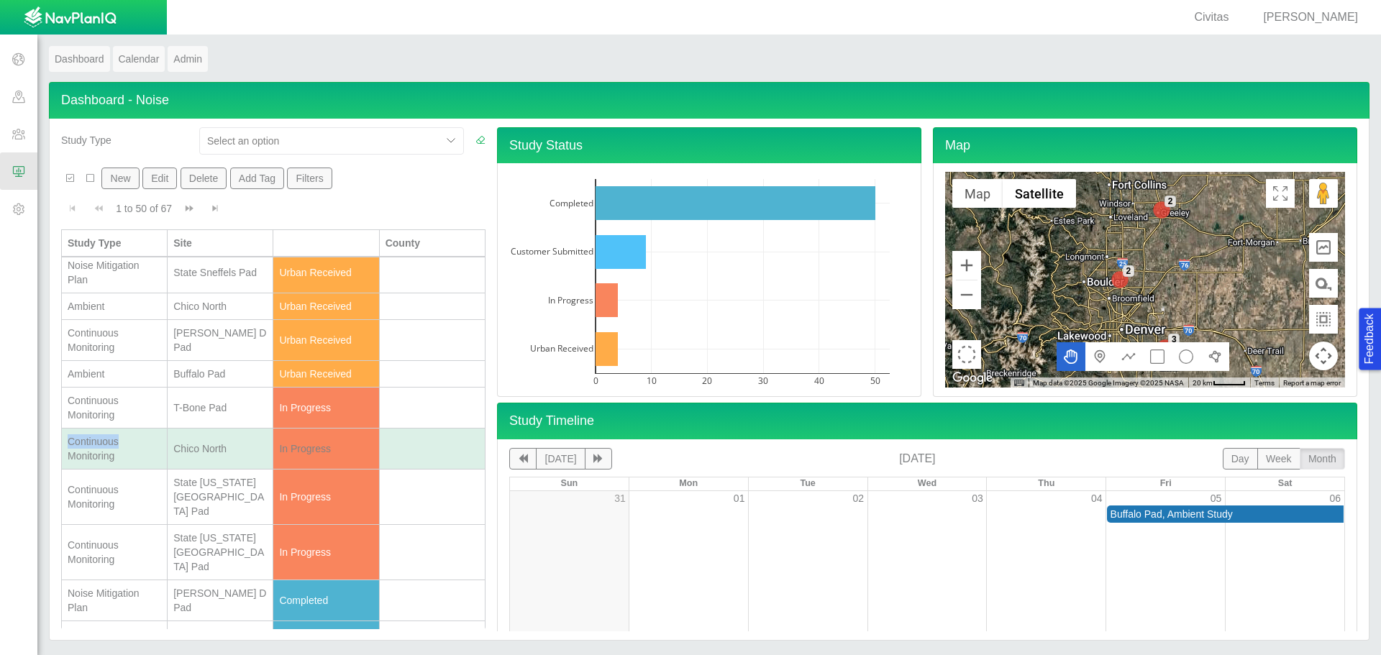
click at [114, 457] on div "Continuous Monitoring" at bounding box center [114, 448] width 93 height 29
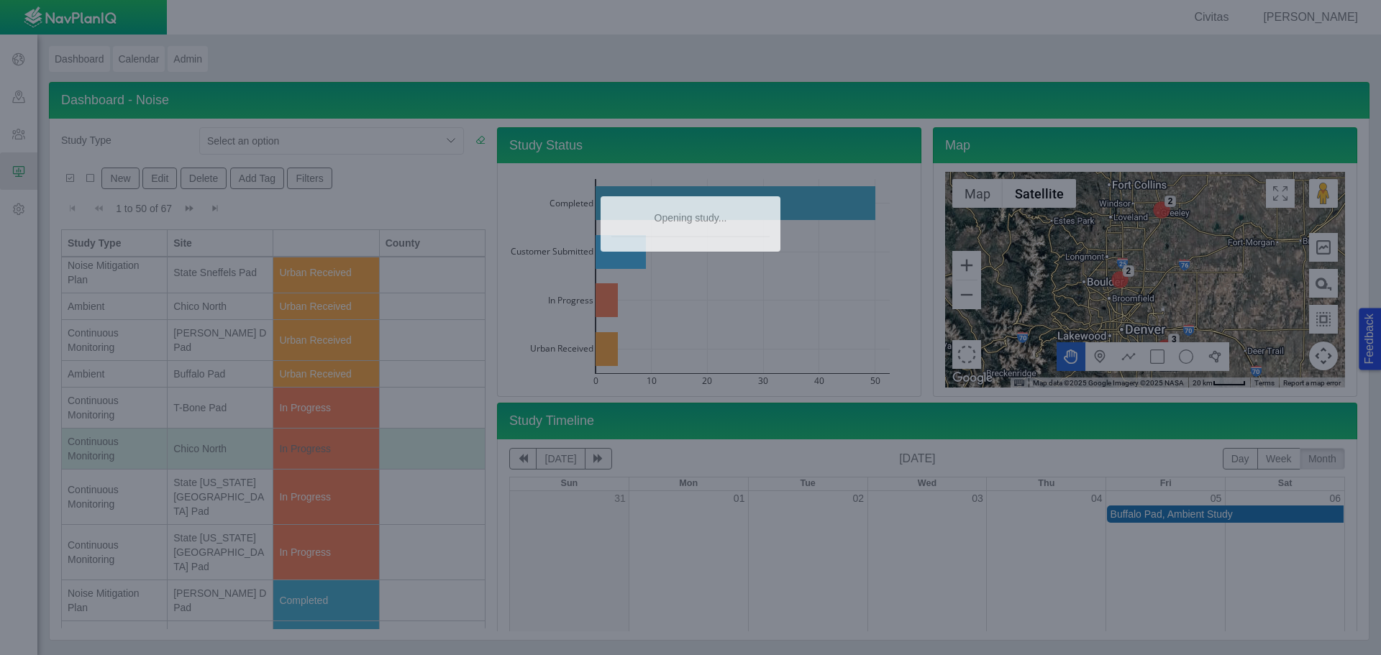
click at [114, 457] on div at bounding box center [690, 327] width 1381 height 655
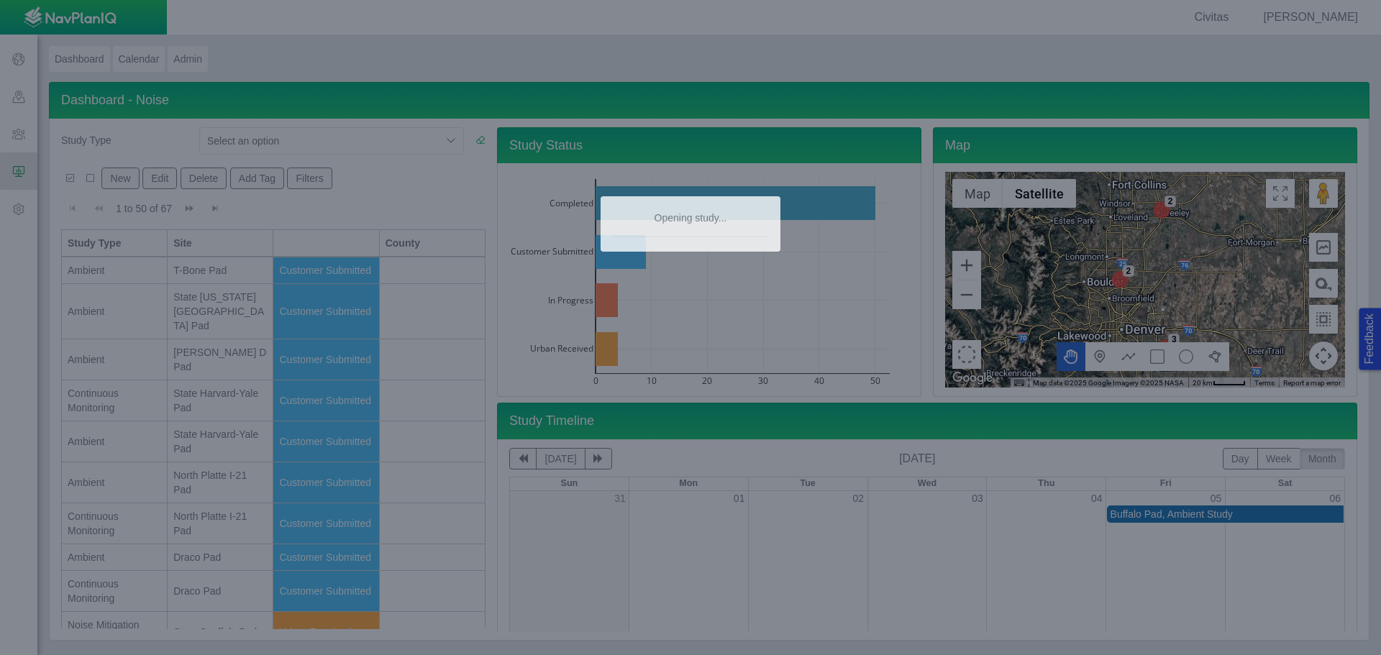
type textarea "x"
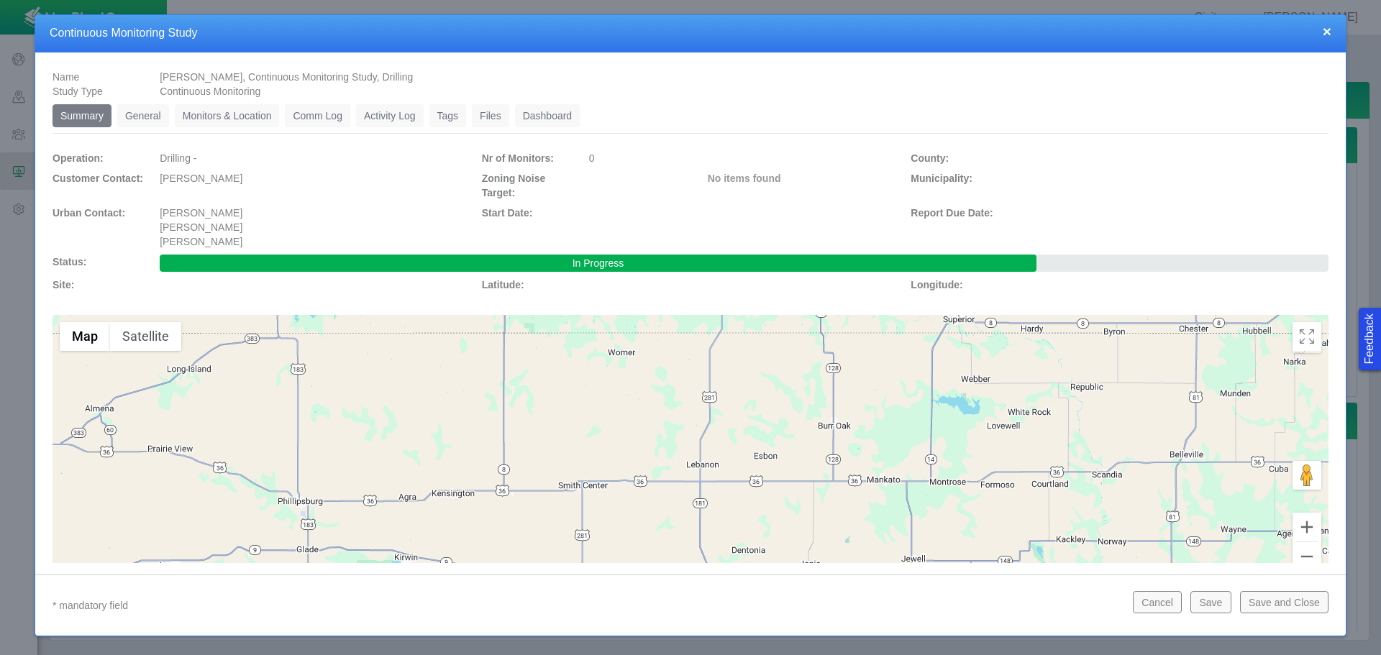
click at [557, 119] on link "Dashboard" at bounding box center [547, 115] width 65 height 23
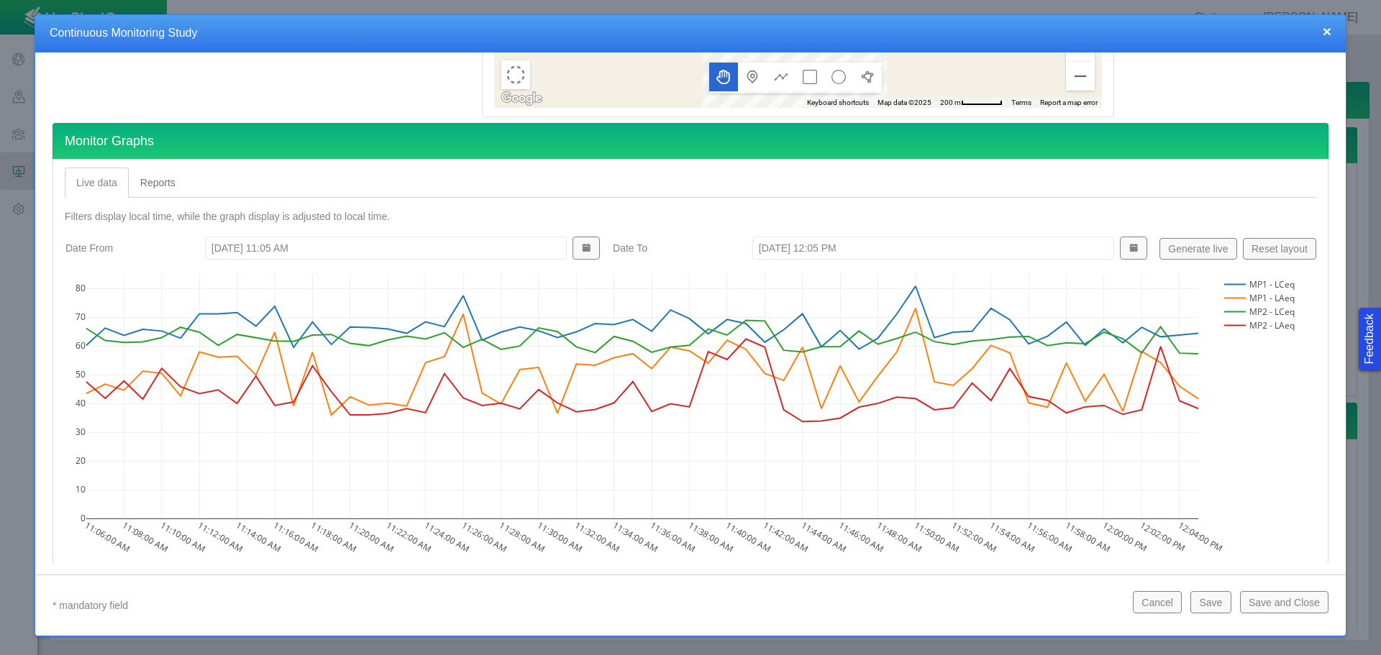
scroll to position [424, 0]
